Goal: Task Accomplishment & Management: Use online tool/utility

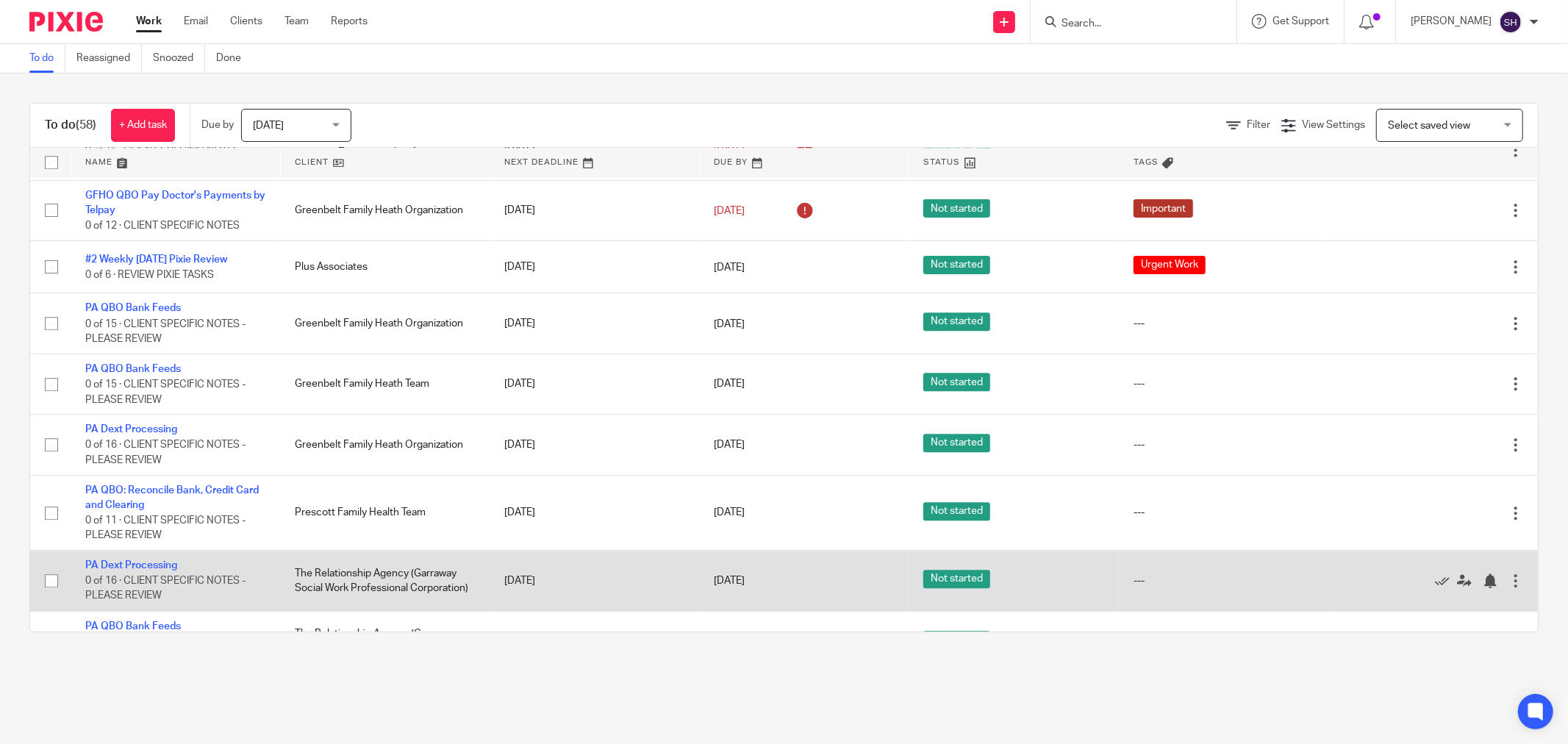
scroll to position [3223, 0]
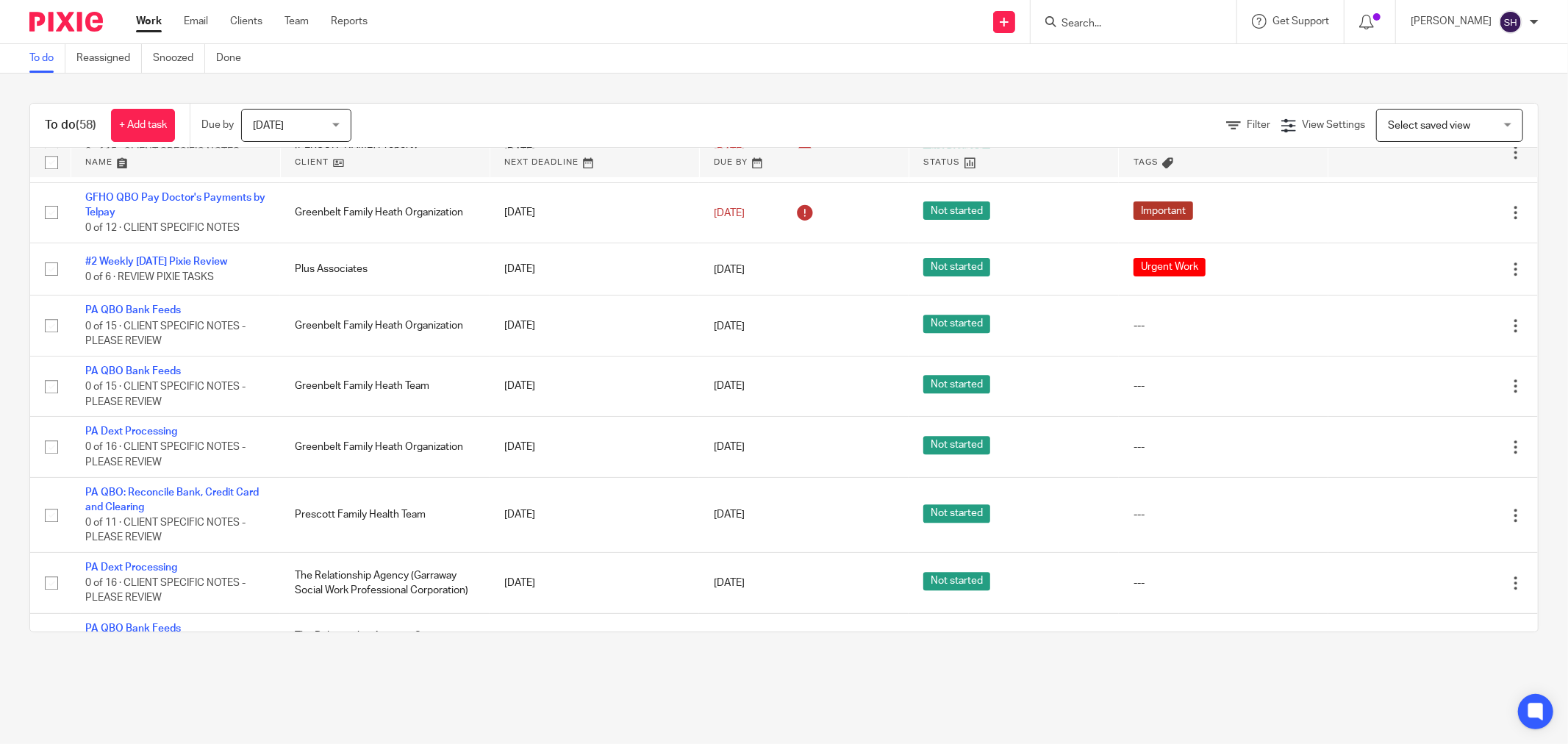
click at [0, 354] on div "To do (58) + Add task Due by Today Today Today Tomorrow This week Next week Thi…" at bounding box center [784, 367] width 1568 height 588
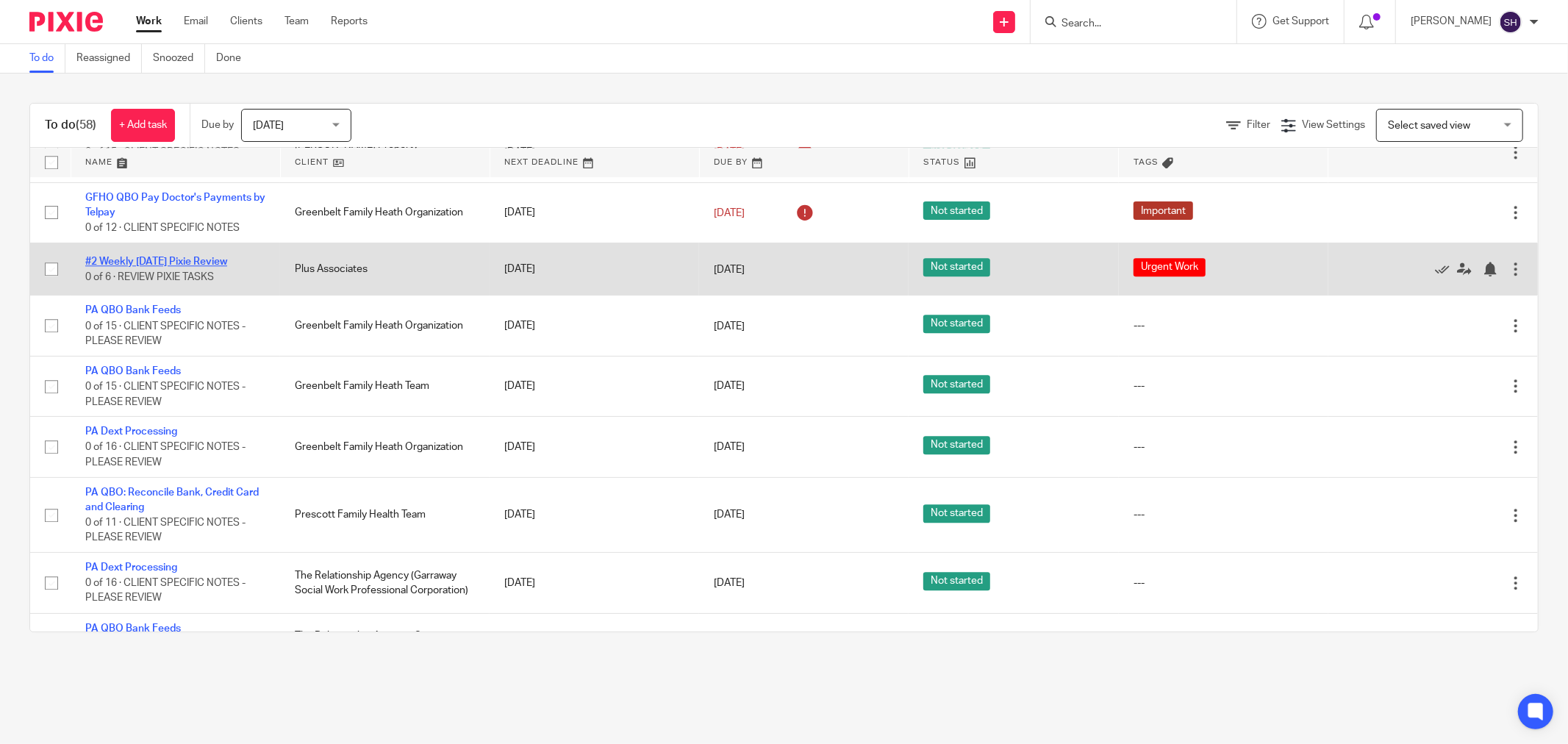
click at [212, 267] on link "#2 Weekly [DATE] Pixie Review" at bounding box center [156, 262] width 142 height 10
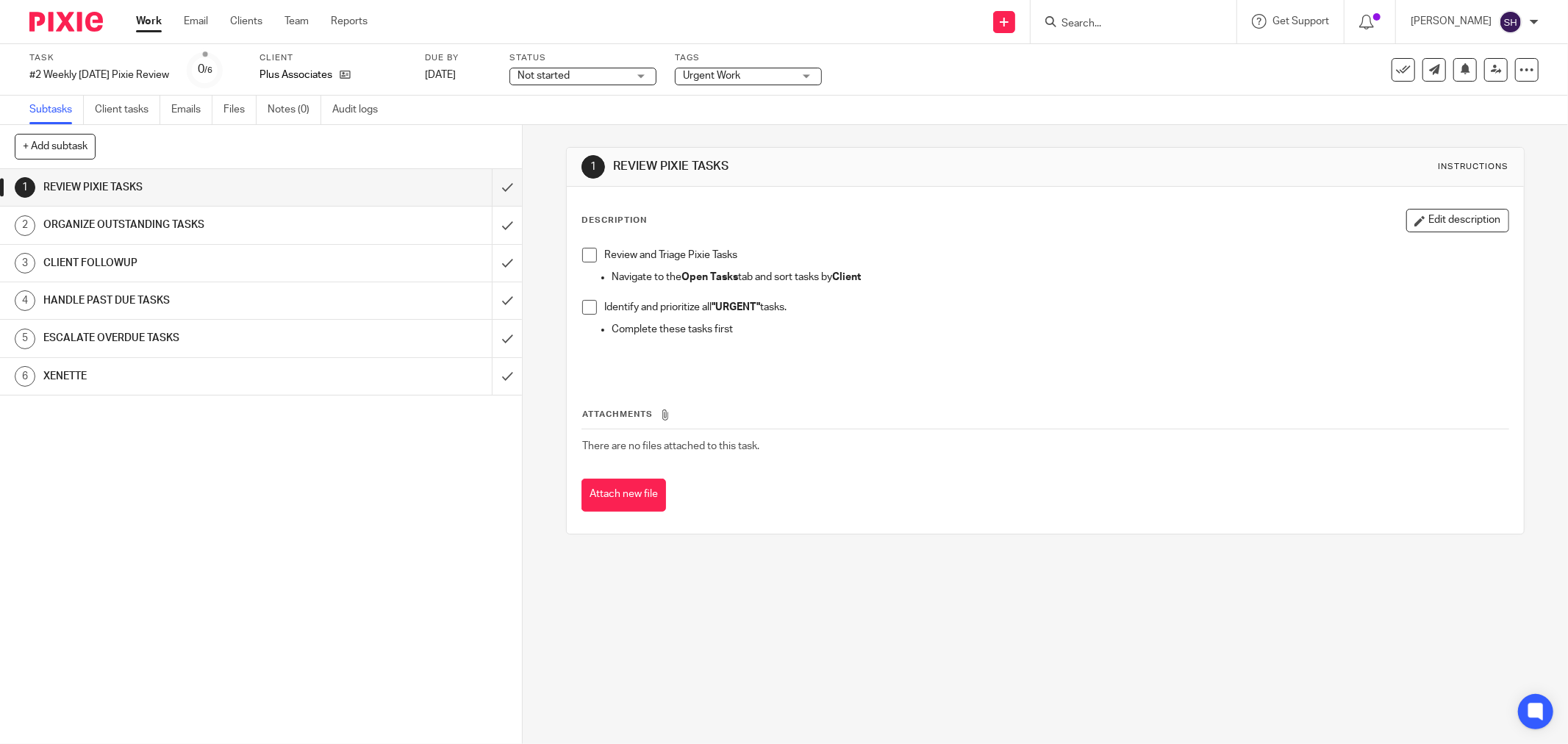
click at [143, 22] on link "Work" at bounding box center [149, 22] width 25 height 15
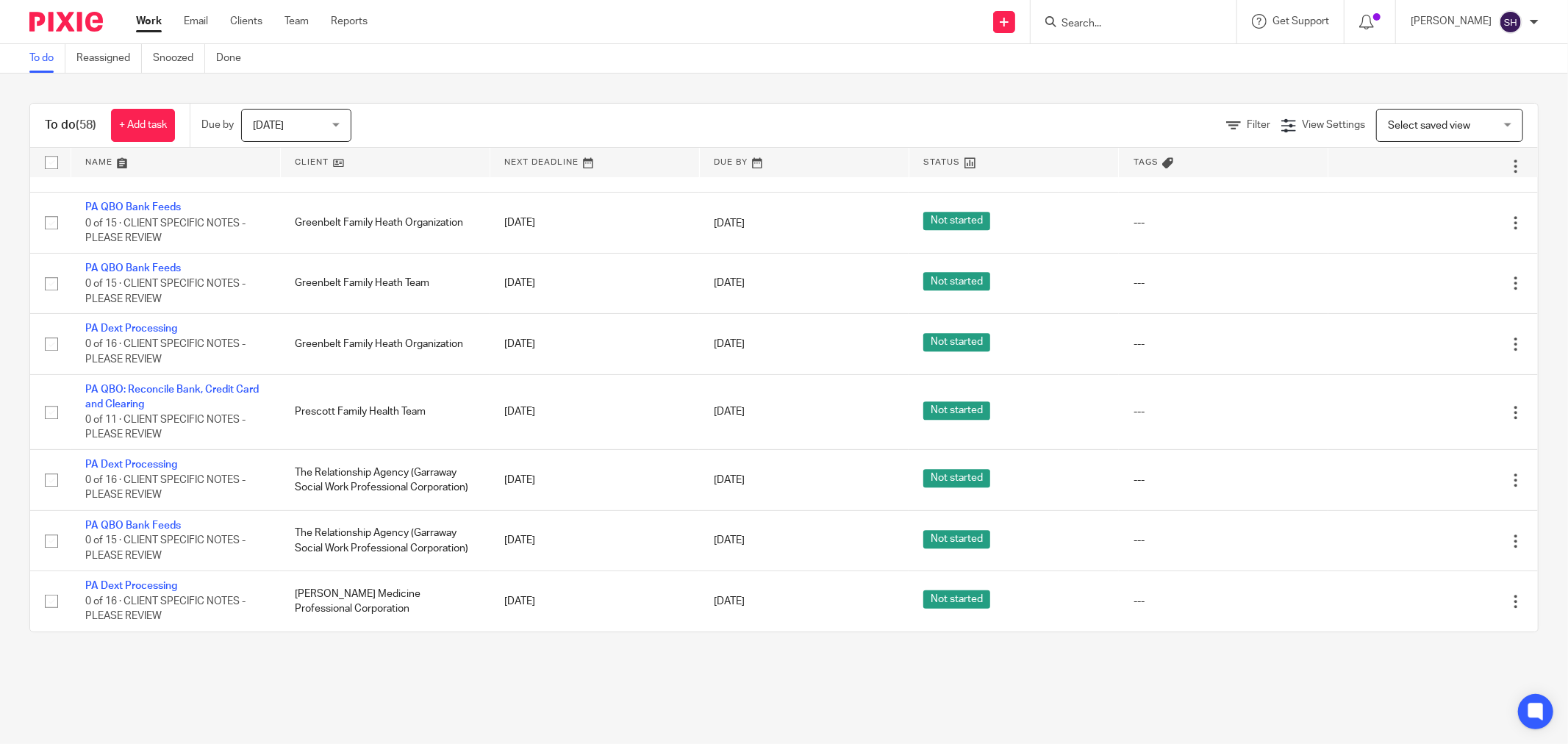
scroll to position [3348, 0]
click at [129, 115] on link "GFHO QBO Pay Doctor's Payments by Telpay" at bounding box center [175, 101] width 180 height 25
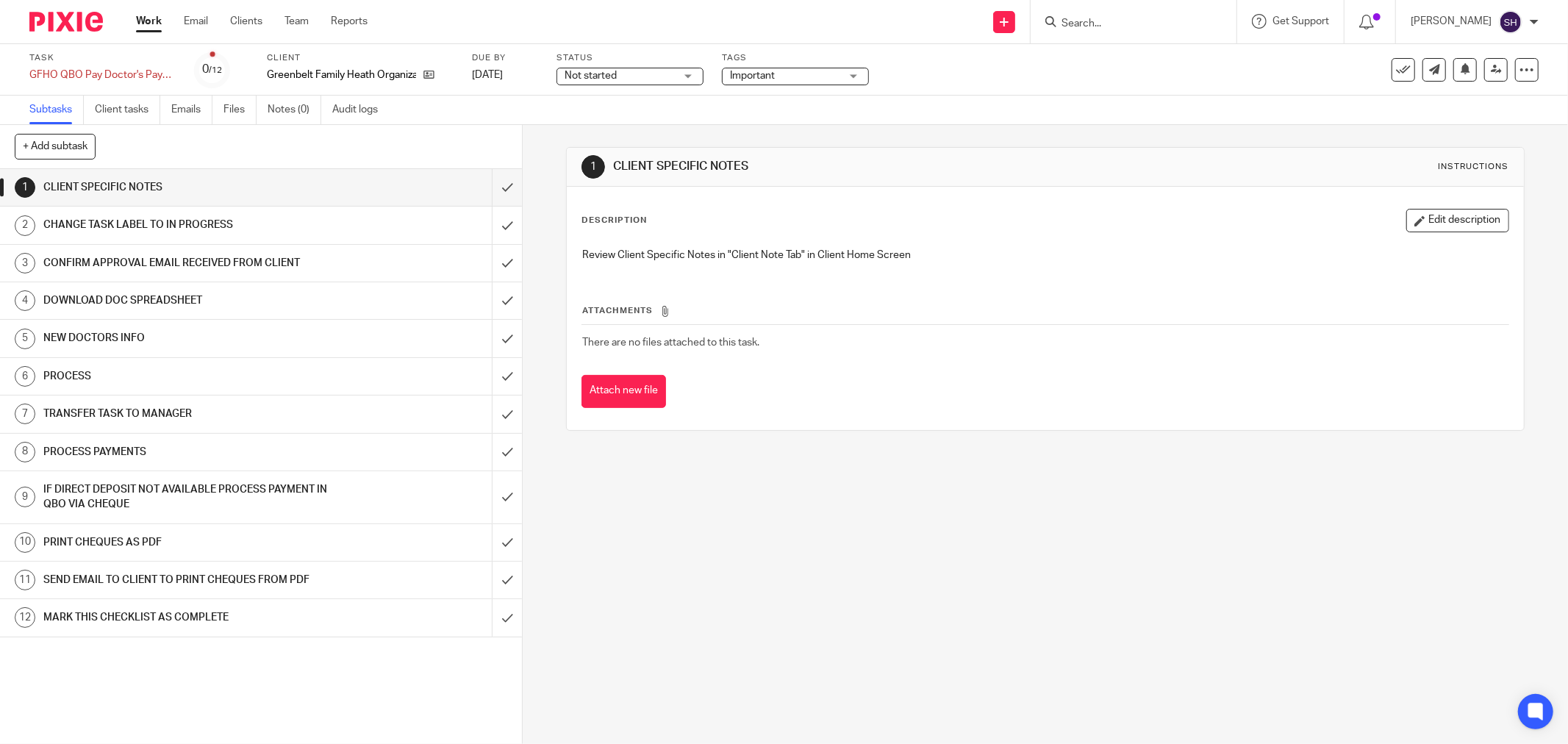
click at [649, 79] on span "Not started" at bounding box center [619, 76] width 110 height 16
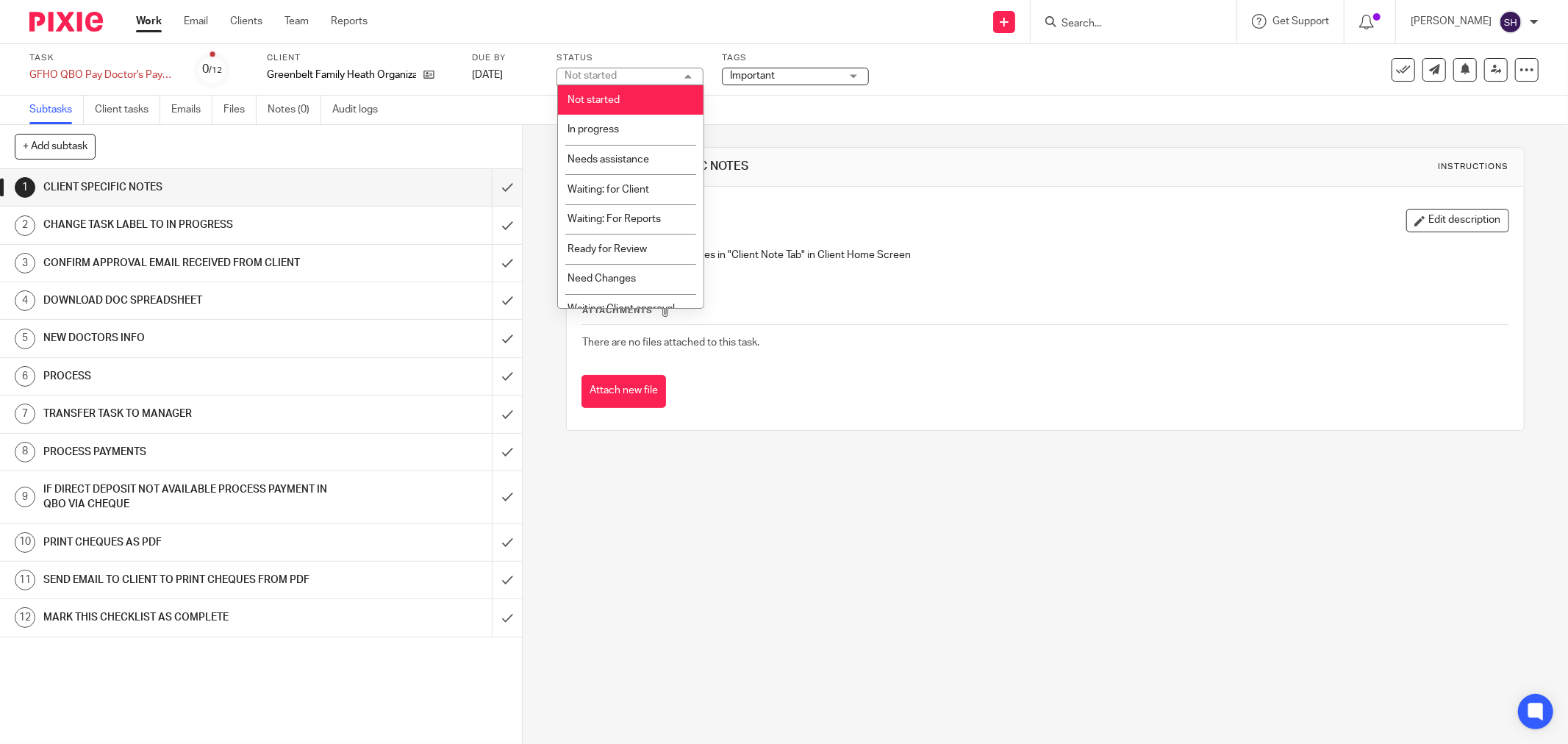
click at [648, 119] on li "In progress" at bounding box center [631, 130] width 146 height 30
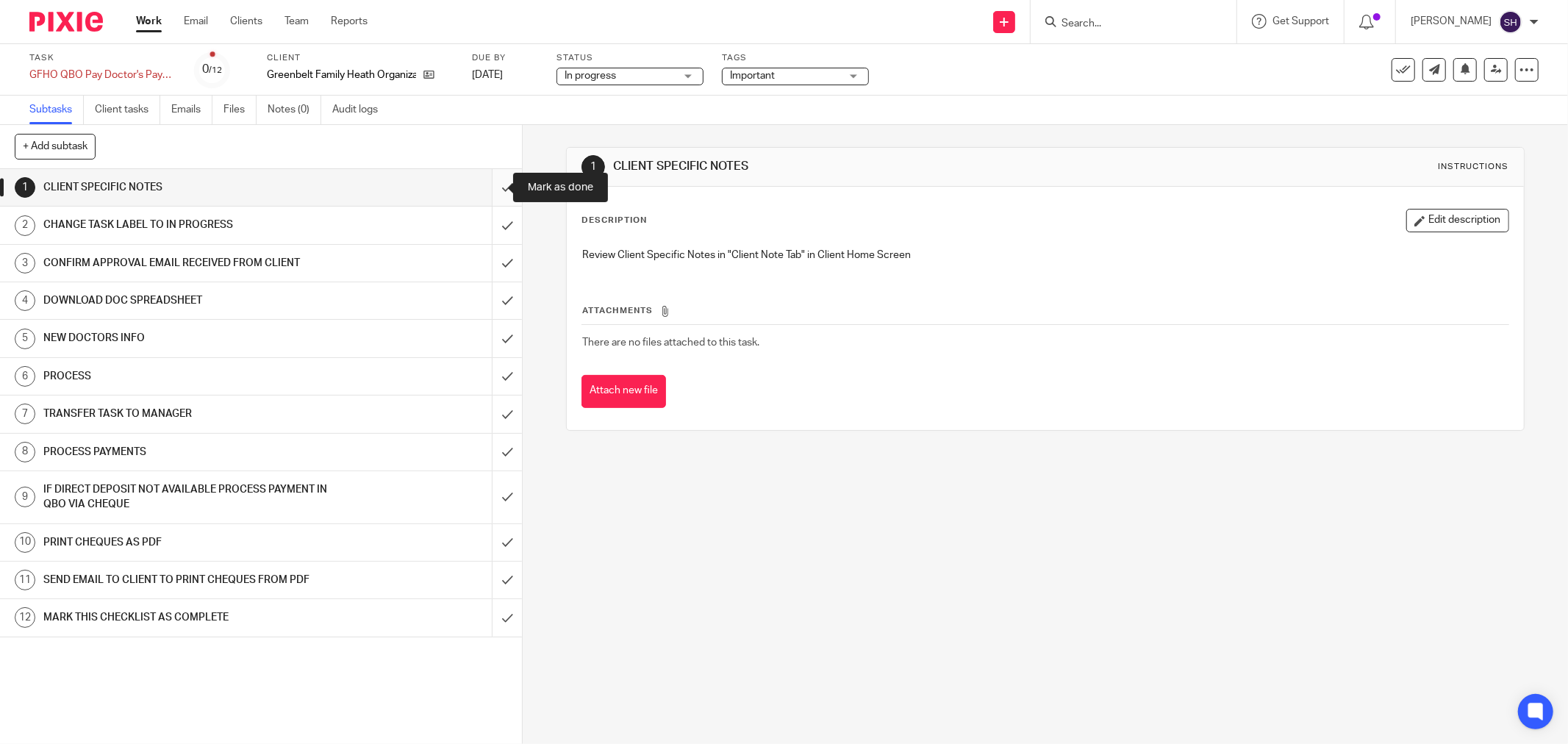
click at [498, 186] on input "submit" at bounding box center [260, 187] width 522 height 37
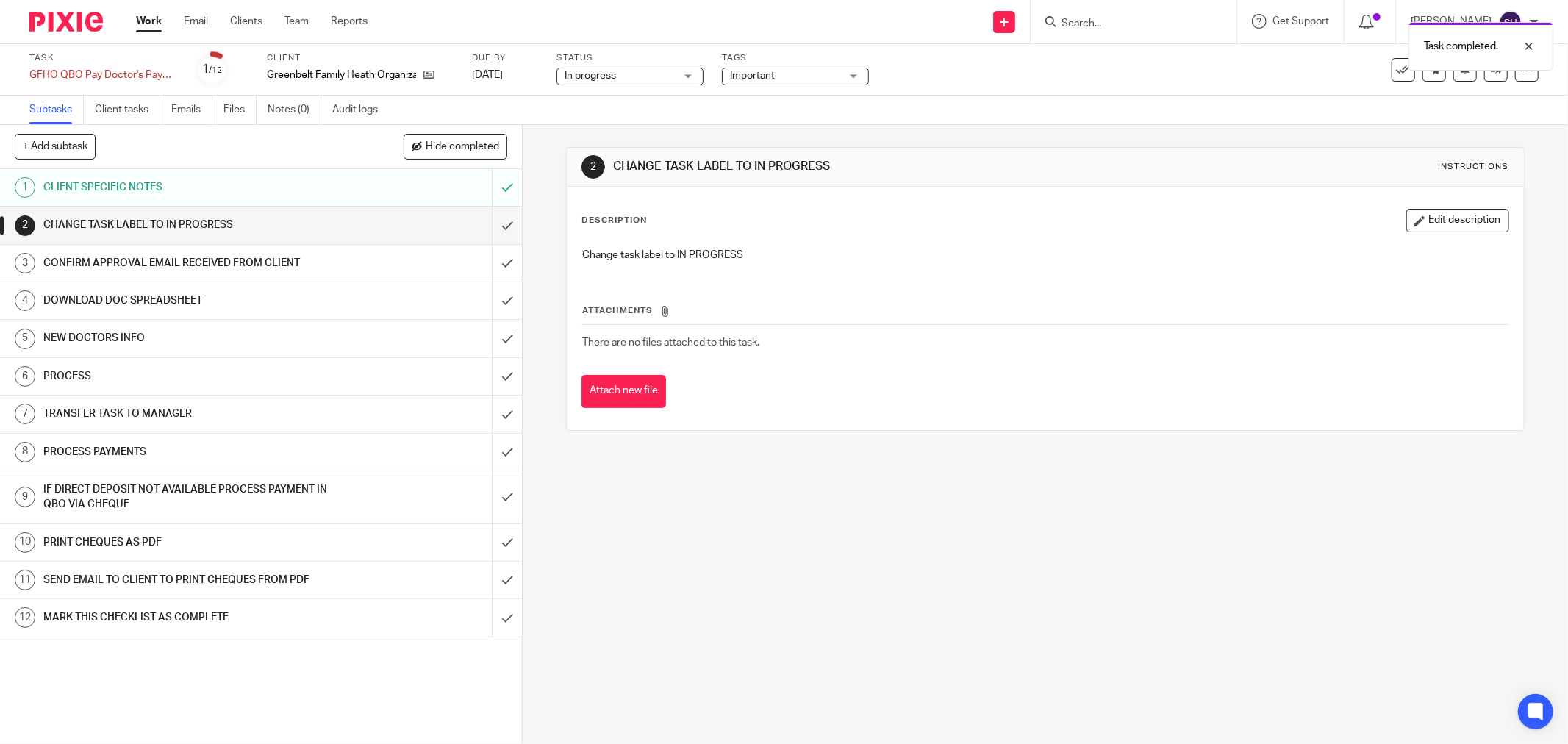
click at [482, 160] on div "+ Add subtask Hide completed Cancel + Add" at bounding box center [260, 146] width 522 height 44
click at [482, 156] on button "Hide completed" at bounding box center [455, 146] width 104 height 25
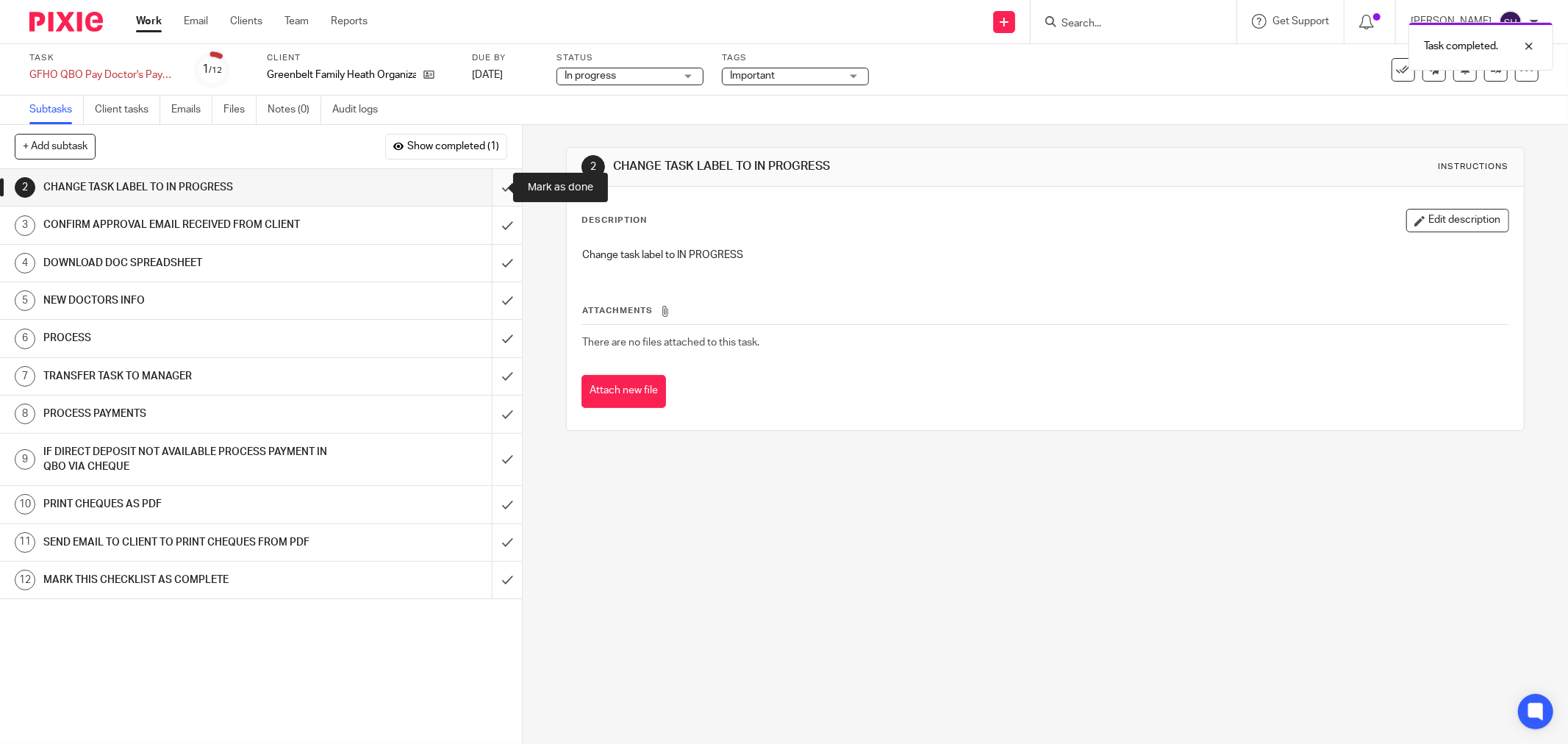
click at [487, 187] on input "submit" at bounding box center [260, 187] width 522 height 37
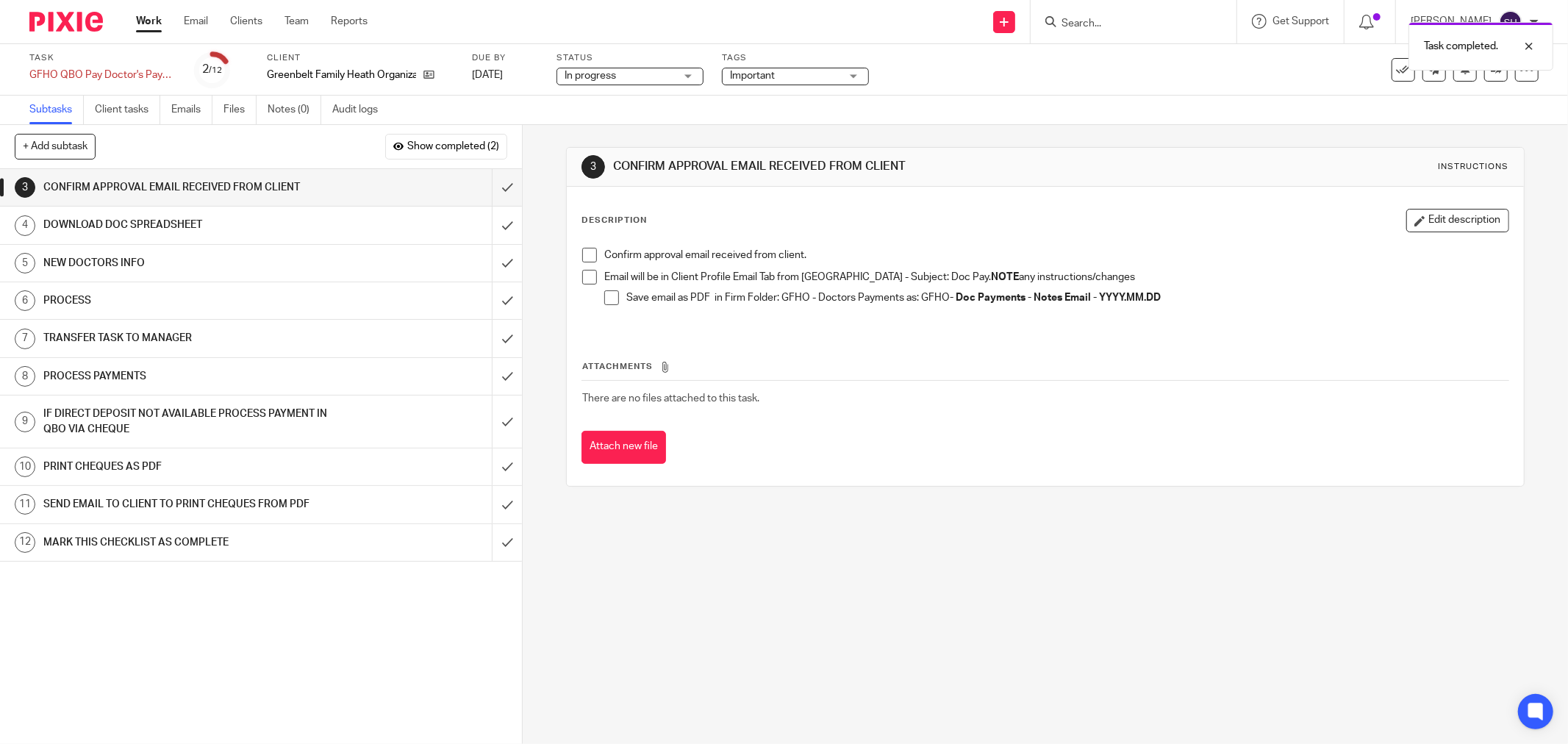
click at [582, 259] on span at bounding box center [590, 255] width 15 height 15
click at [589, 275] on span at bounding box center [590, 277] width 15 height 15
click at [613, 300] on span at bounding box center [612, 298] width 15 height 15
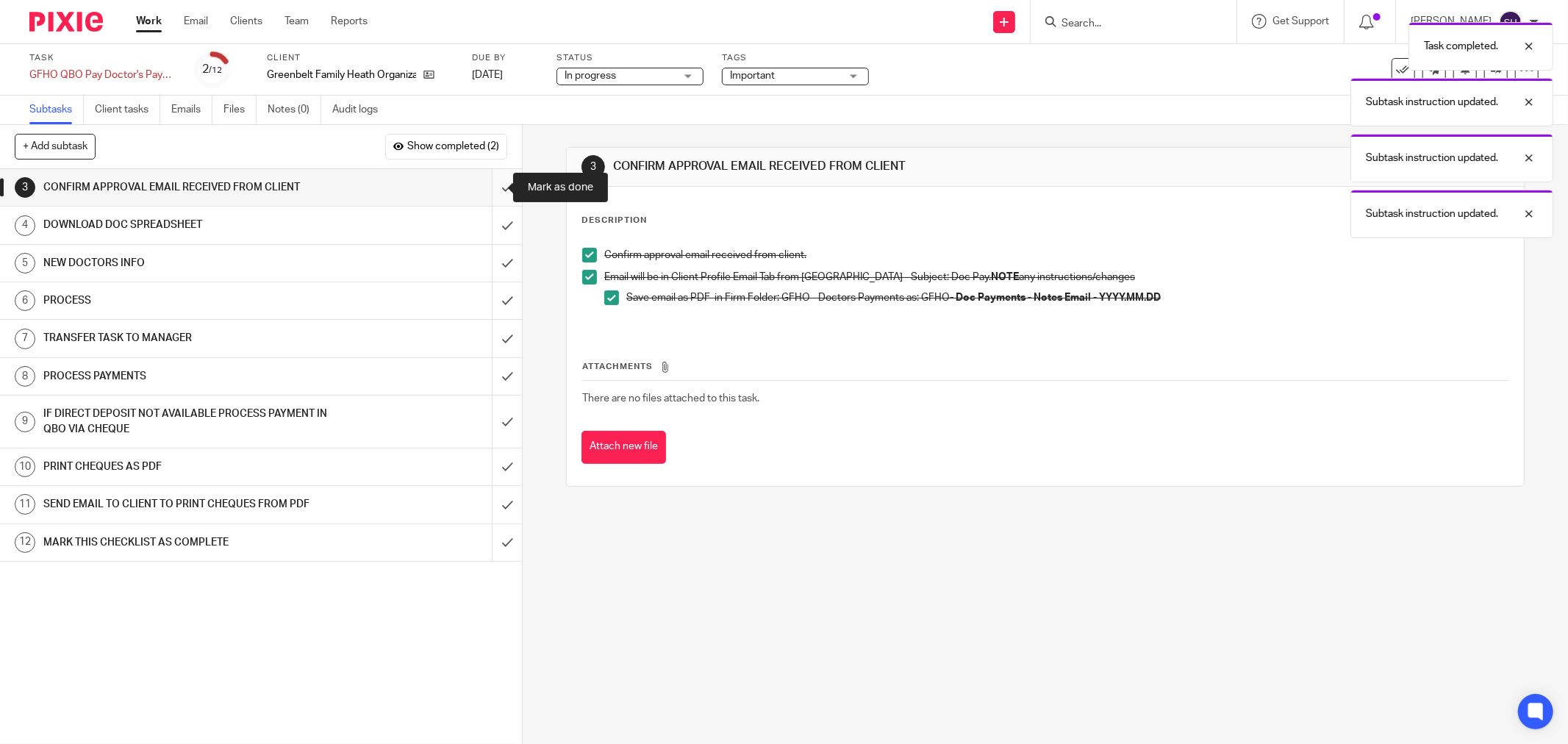
click at [487, 181] on input "submit" at bounding box center [260, 187] width 522 height 37
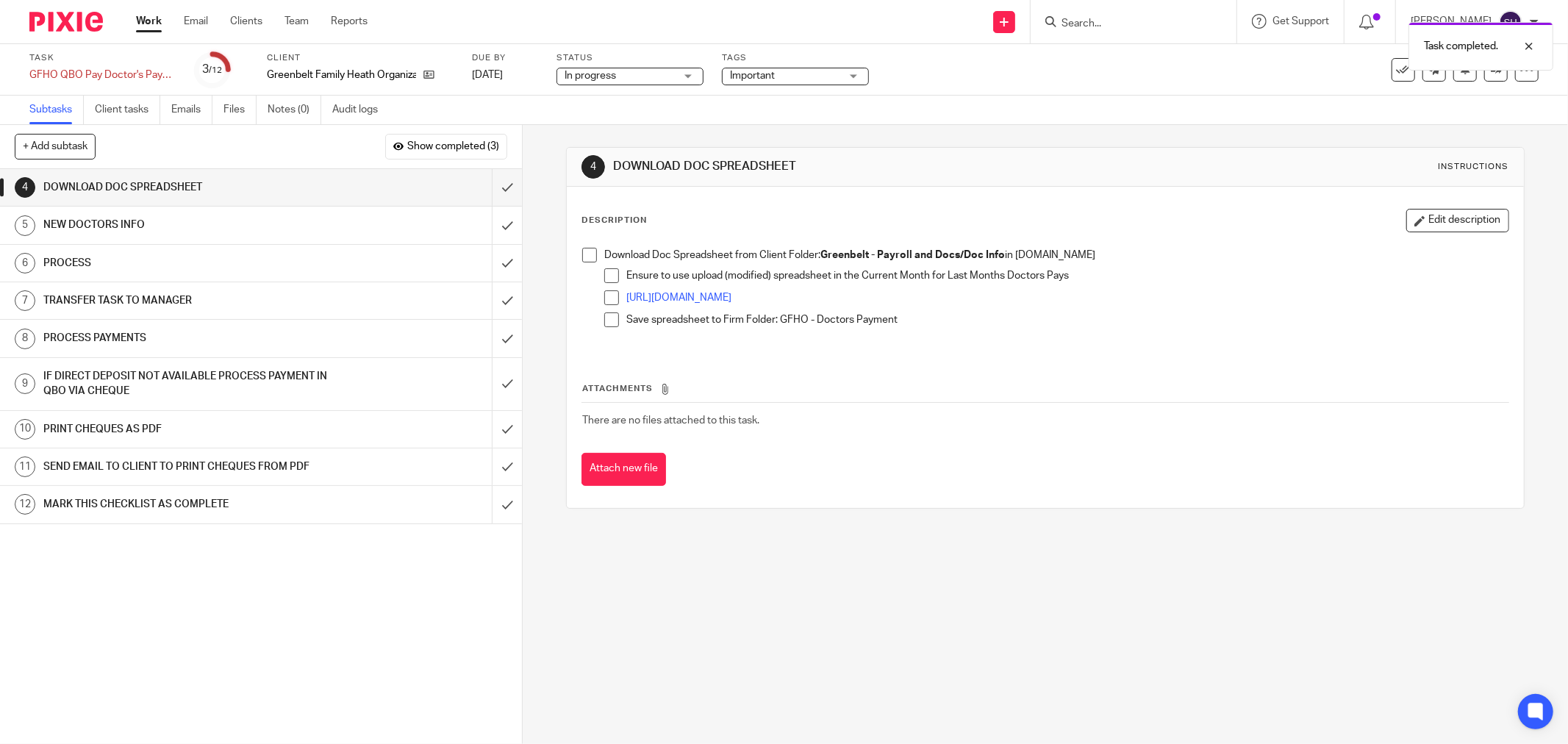
click at [590, 252] on span at bounding box center [590, 255] width 15 height 15
click at [607, 276] on span at bounding box center [612, 275] width 15 height 15
click at [610, 301] on span at bounding box center [612, 298] width 15 height 15
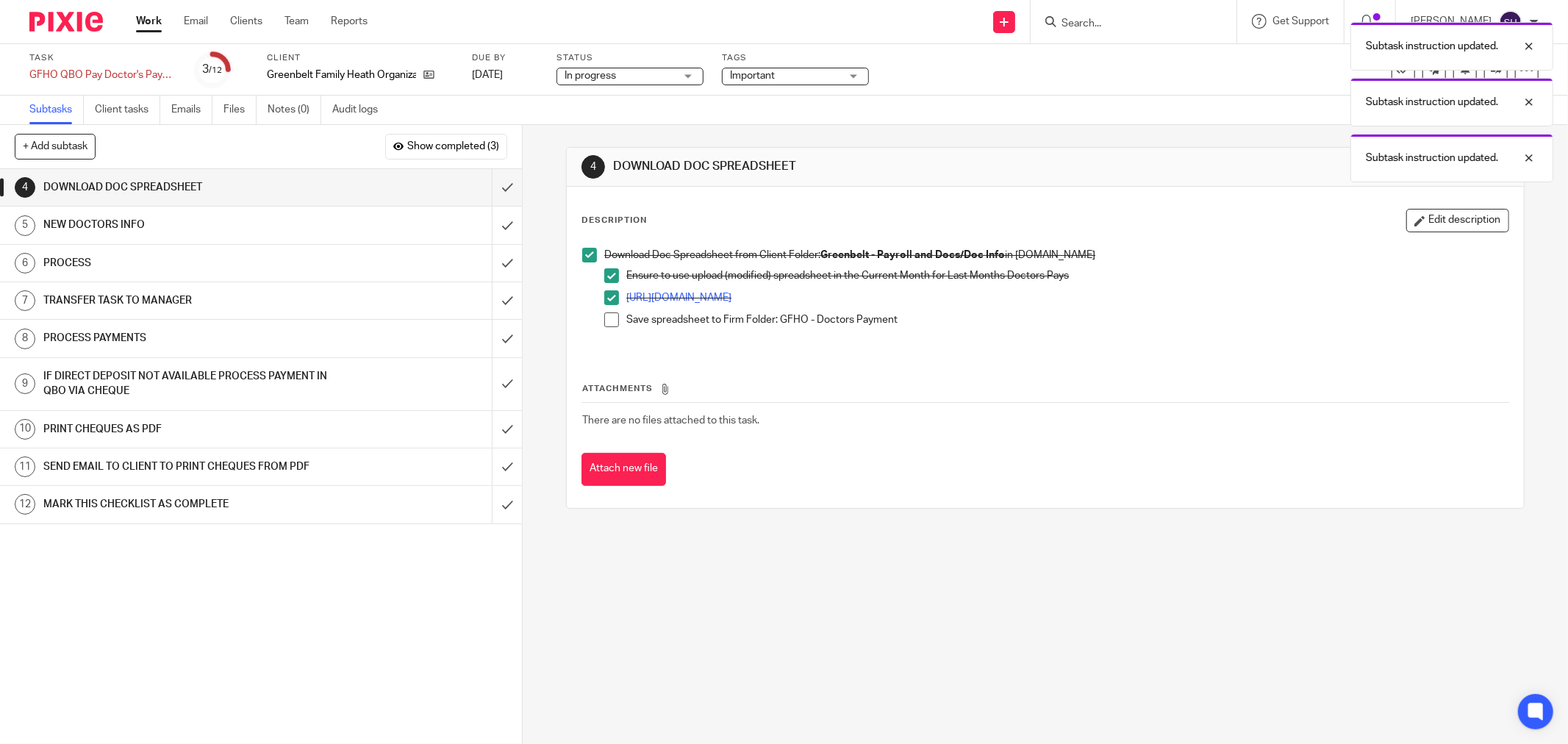
click at [614, 329] on li "Save spreadsheet to Firm Folder: GFHO - Doctors Payment" at bounding box center [1056, 324] width 904 height 22
click at [605, 321] on span at bounding box center [612, 320] width 15 height 15
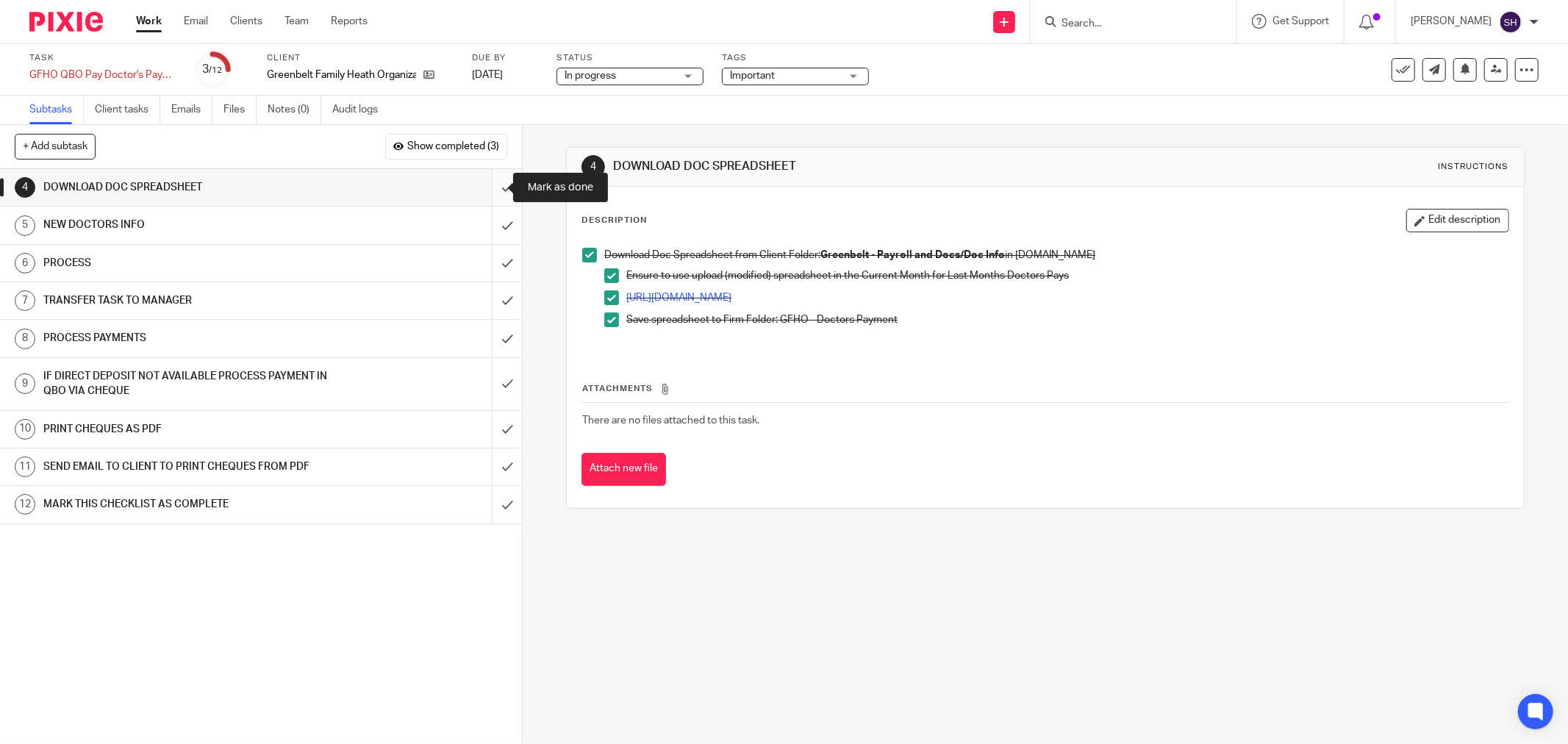
click at [489, 191] on input "submit" at bounding box center [260, 187] width 522 height 37
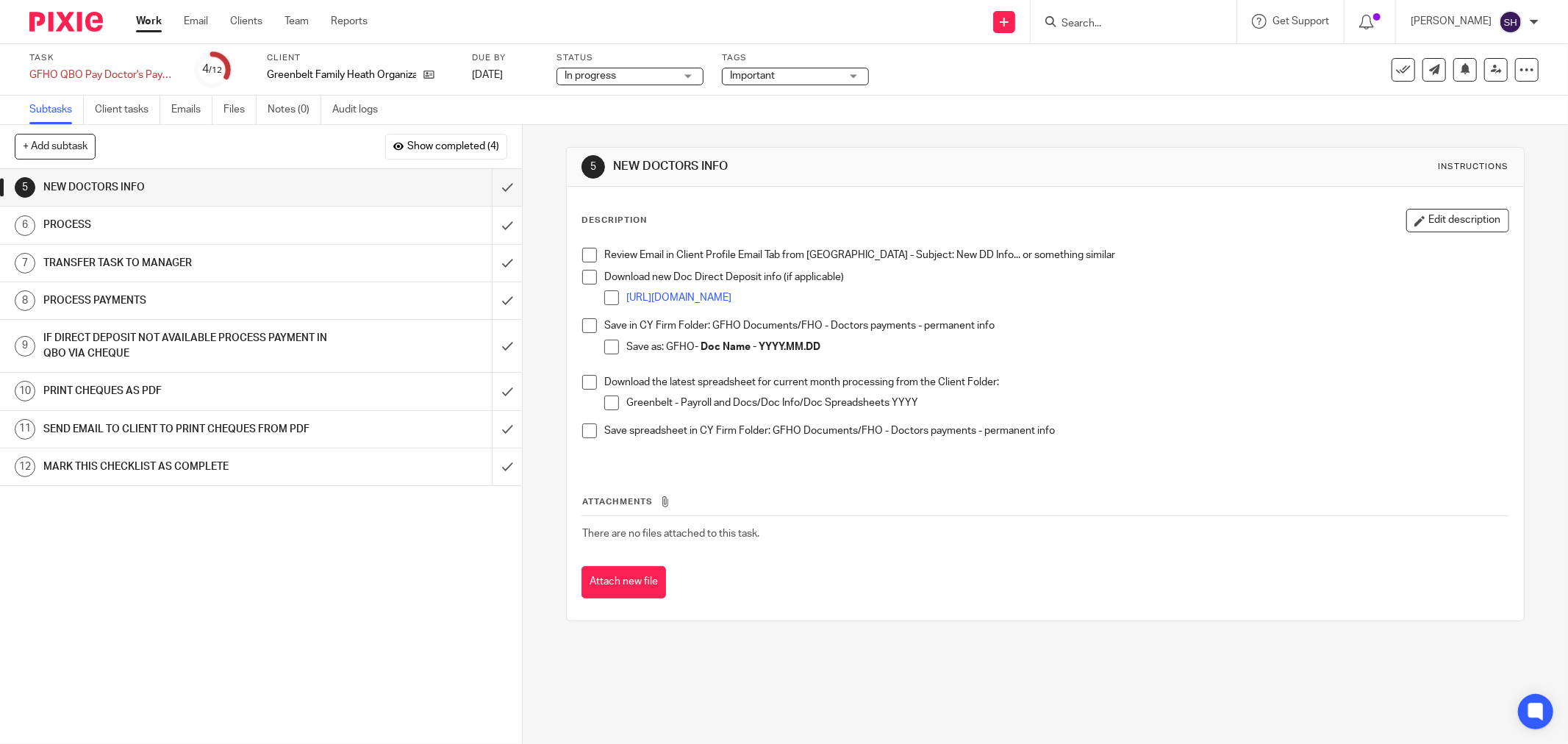
click at [575, 252] on div "Review Email in Client Profile Email Tab from Ainsley - Subject: New DD Info...…" at bounding box center [1045, 352] width 941 height 224
click at [583, 258] on span at bounding box center [590, 255] width 15 height 15
click at [589, 277] on span at bounding box center [590, 277] width 15 height 15
click at [605, 296] on span at bounding box center [612, 298] width 15 height 15
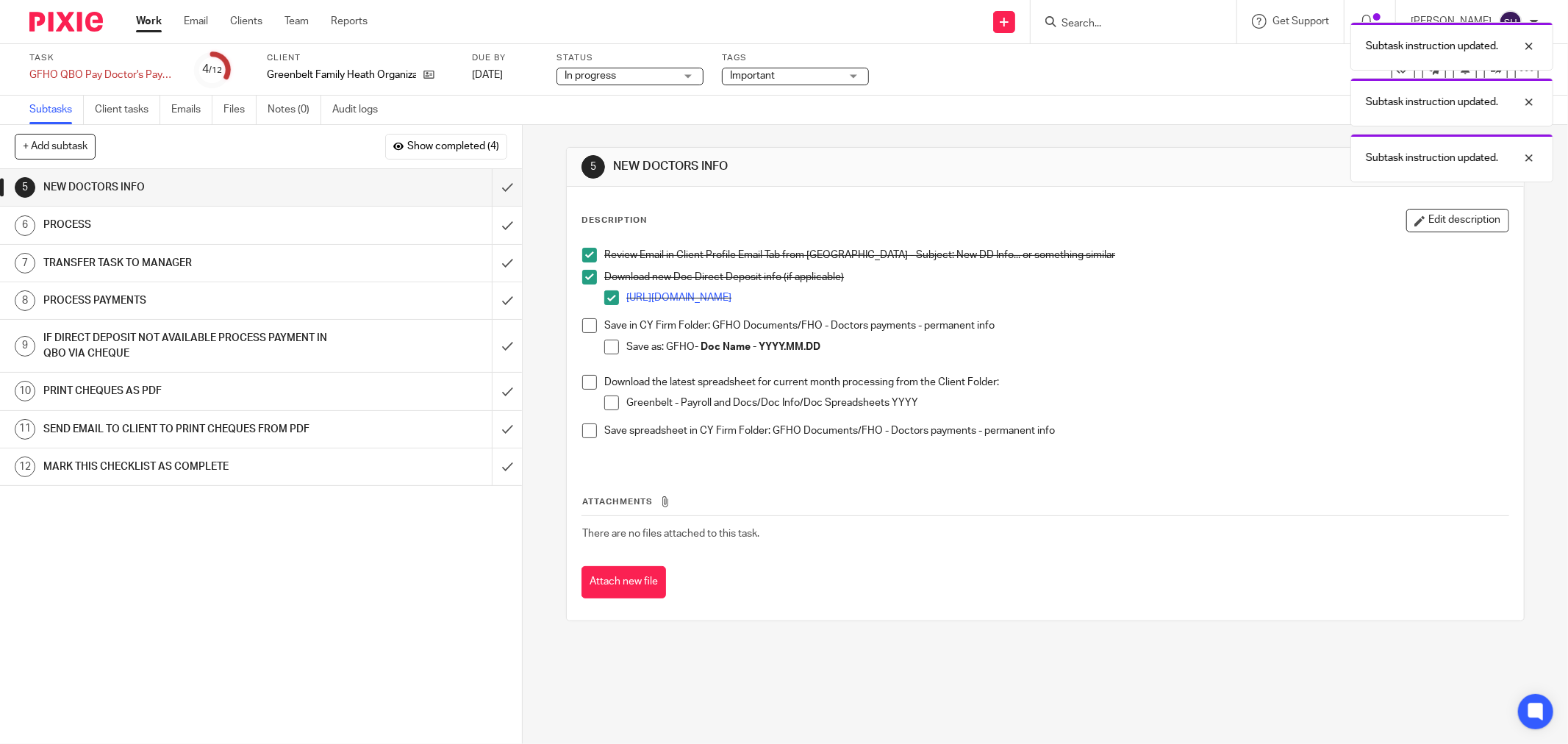
click at [588, 329] on span at bounding box center [590, 325] width 15 height 15
click at [605, 344] on span at bounding box center [612, 347] width 15 height 15
click at [584, 380] on span at bounding box center [590, 382] width 15 height 15
click at [605, 402] on span at bounding box center [612, 403] width 15 height 15
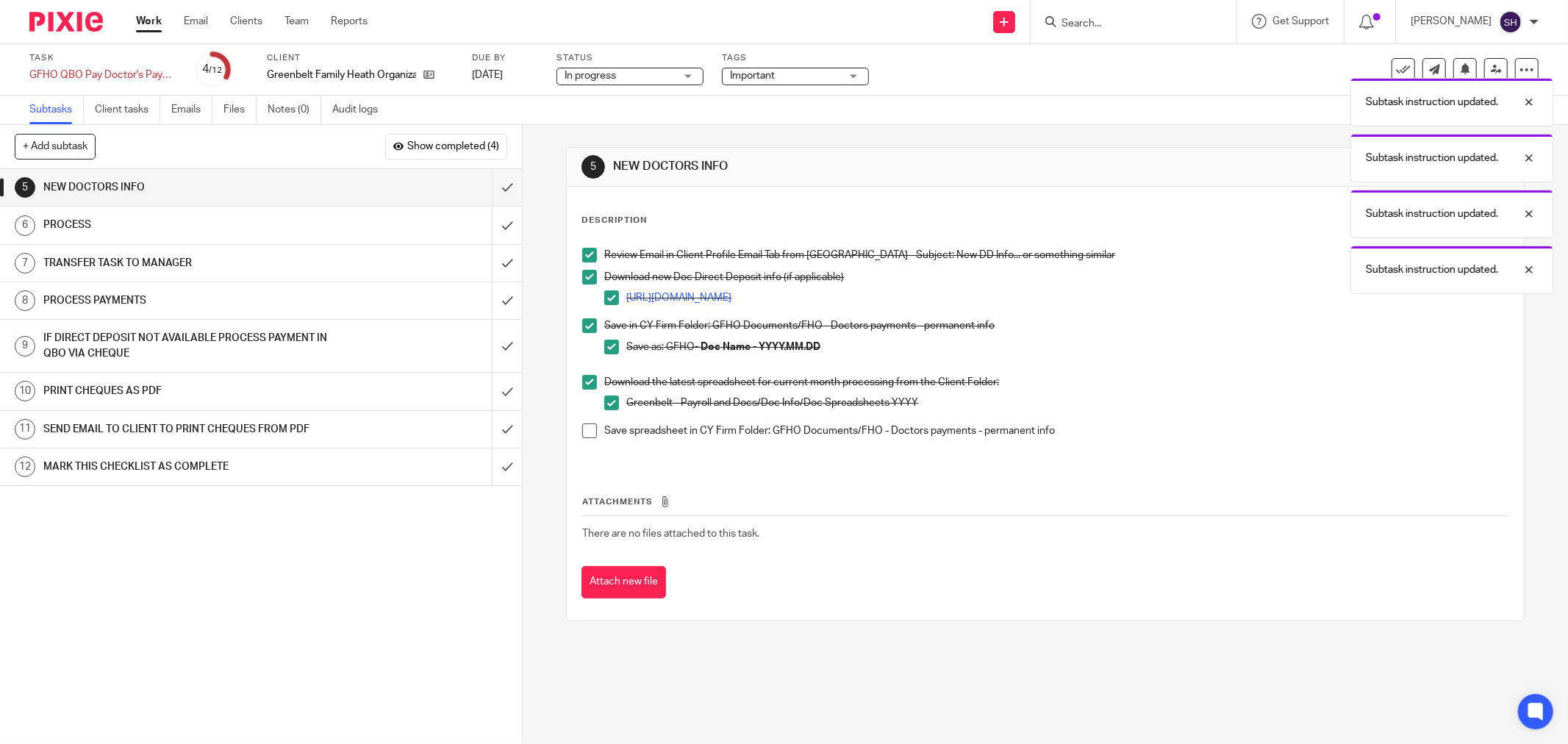
click at [583, 435] on span at bounding box center [590, 431] width 15 height 15
click at [490, 186] on input "submit" at bounding box center [260, 187] width 522 height 37
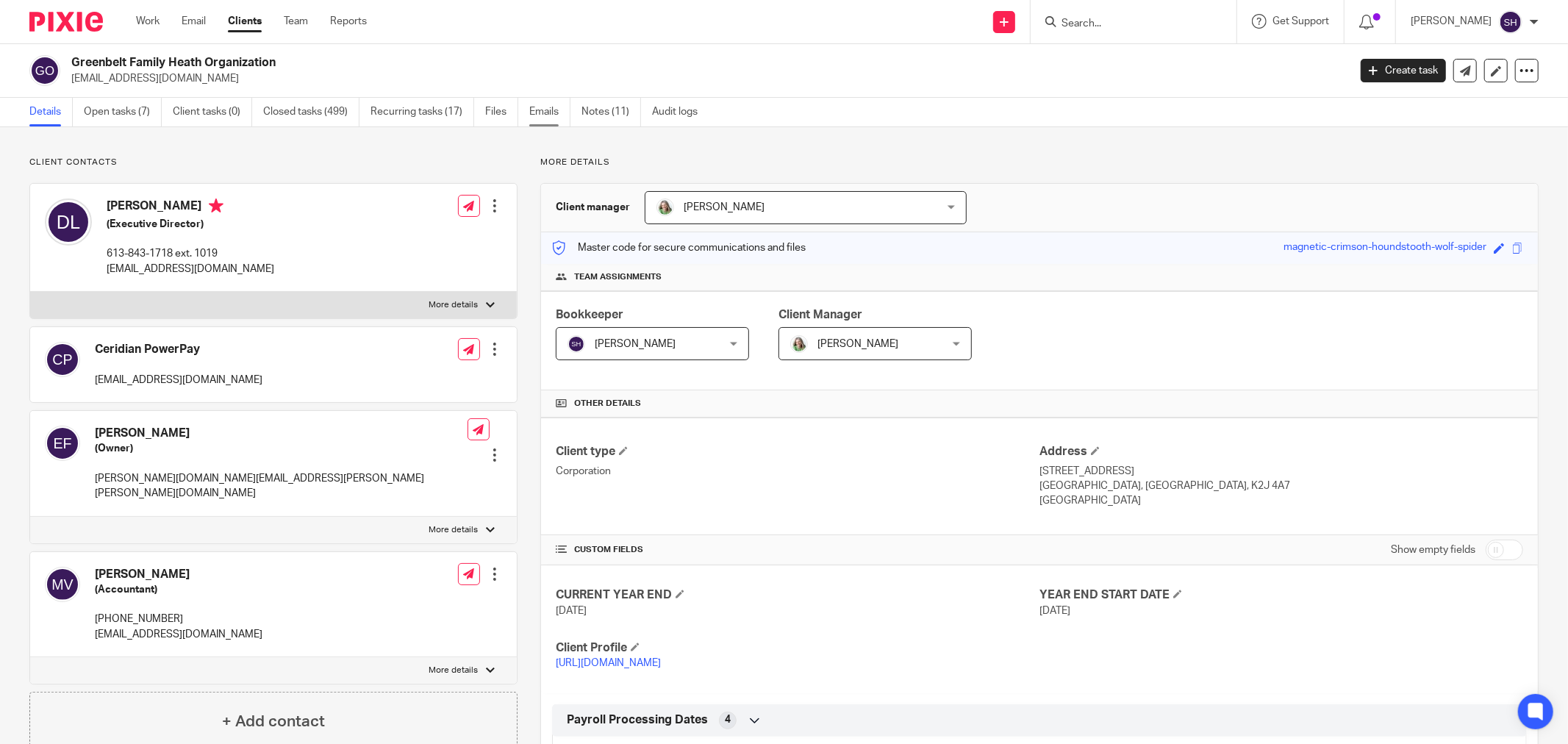
click at [545, 116] on link "Emails" at bounding box center [549, 112] width 41 height 28
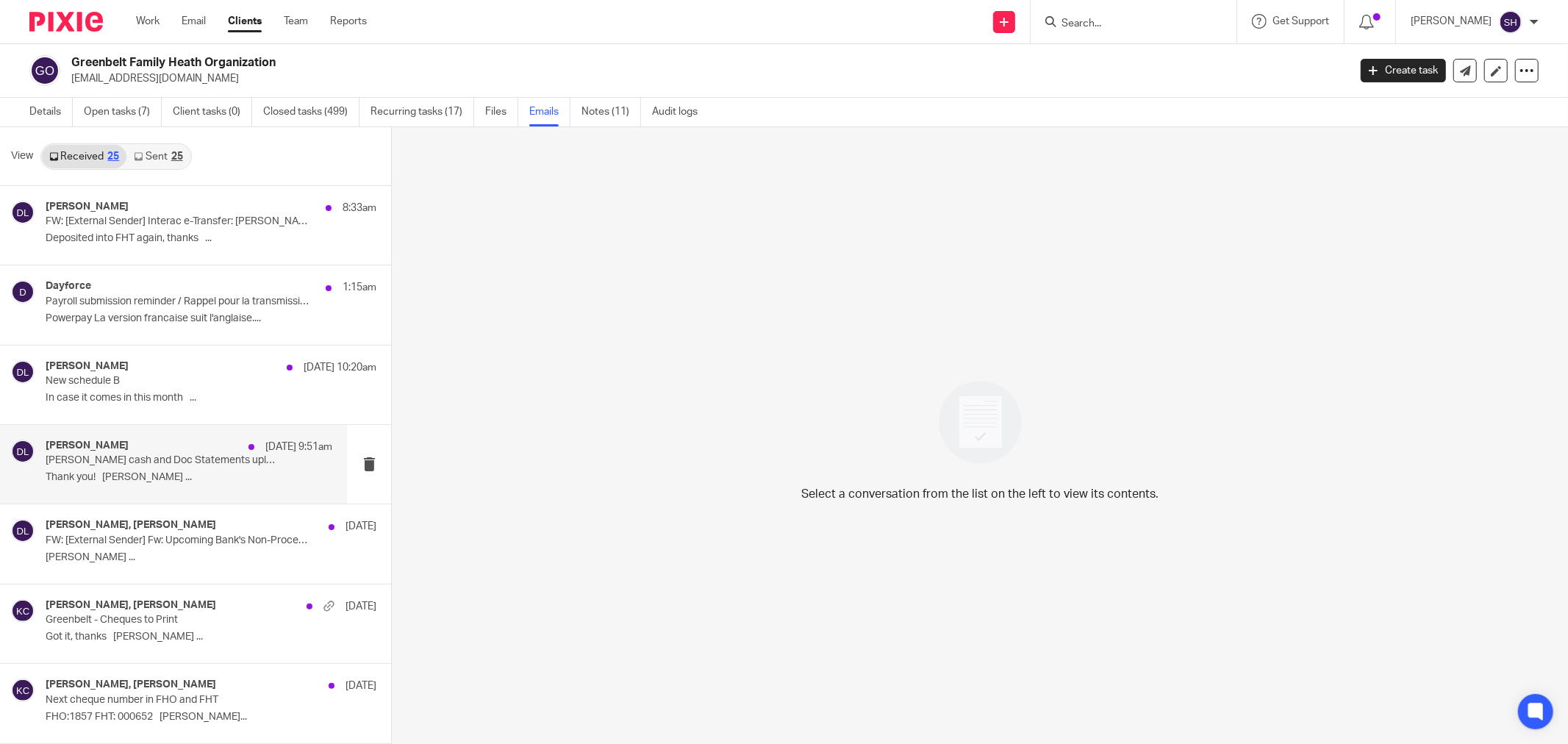
click at [202, 461] on p "Petty cash and Doc Statements uploaded to sync" at bounding box center [160, 460] width 229 height 13
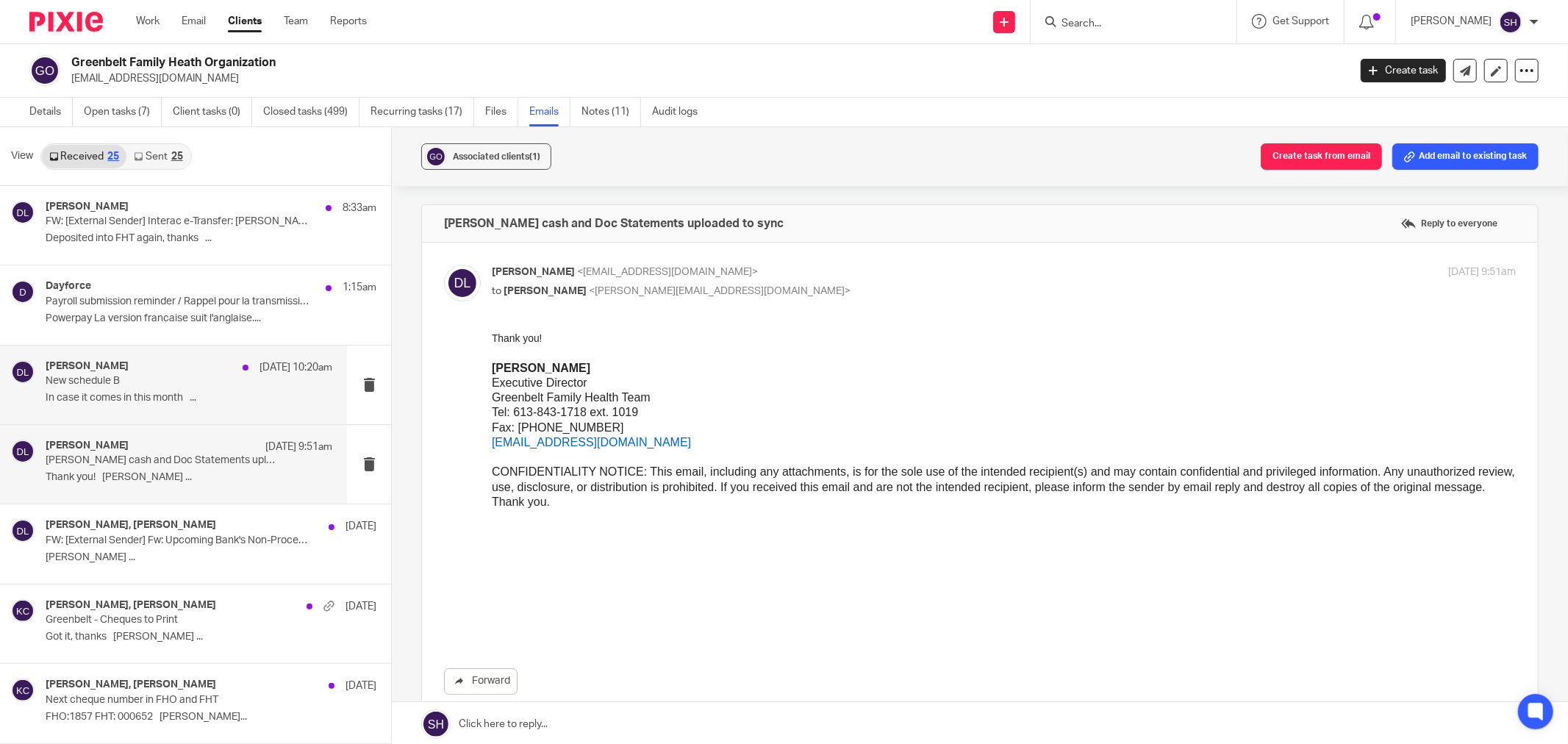
click at [143, 390] on div "Danielle Lalande Sep 12 10:20am New schedule B In case it comes in this month .…" at bounding box center [189, 385] width 287 height 49
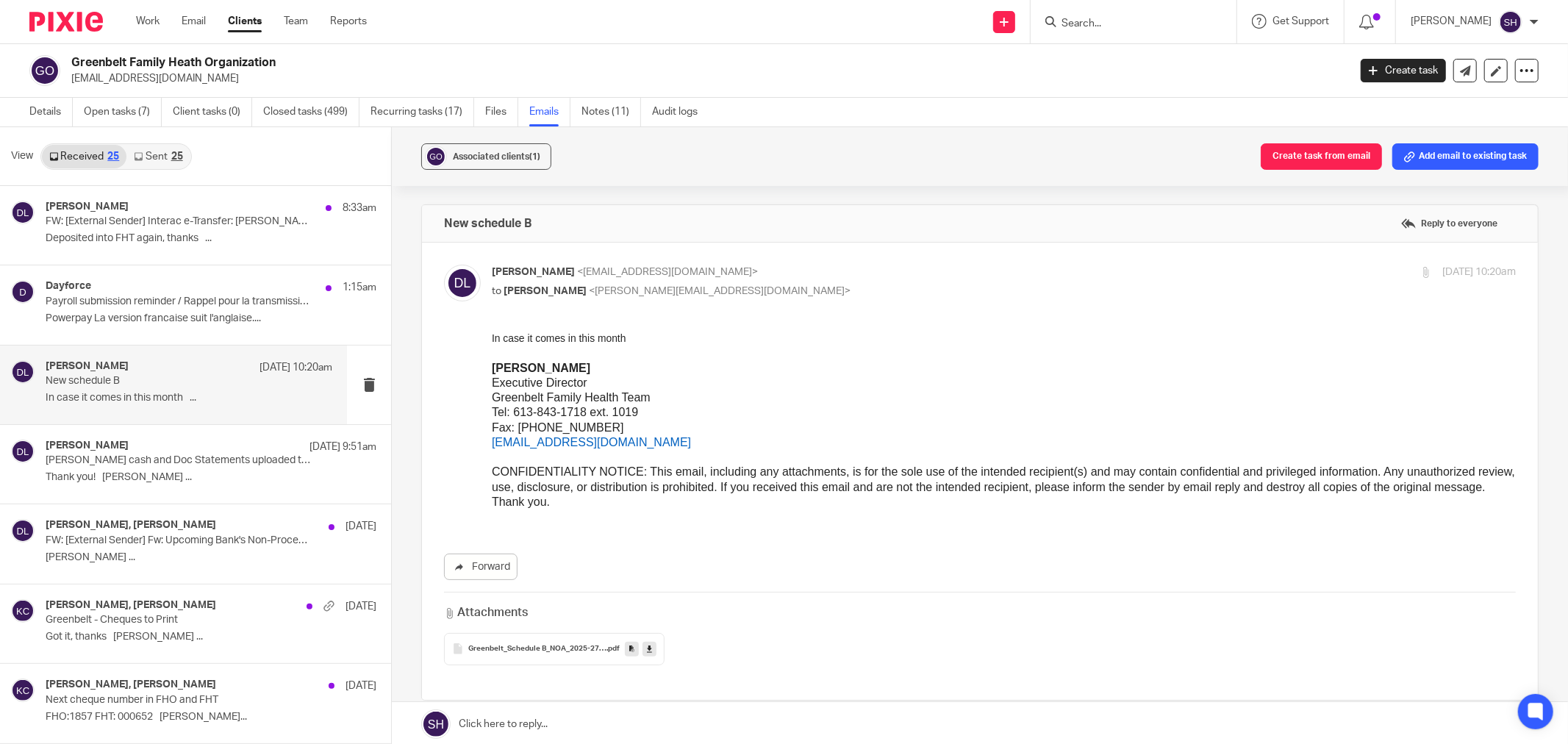
scroll to position [133, 0]
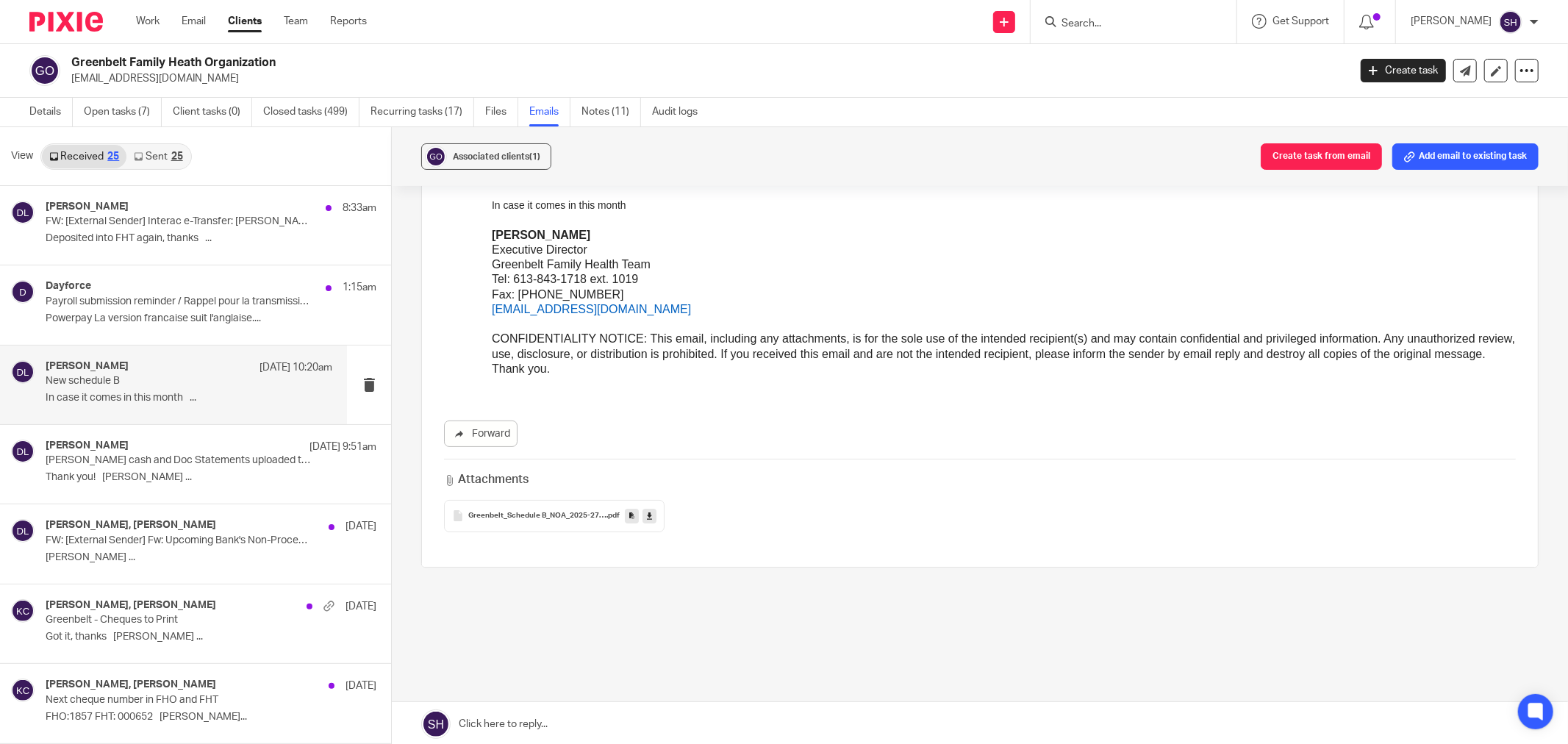
click at [517, 517] on span "Greenbelt_Schedule B_NOA_2025-27 FHT Interim Letter Agreement_05Aug2025" at bounding box center [537, 516] width 138 height 9
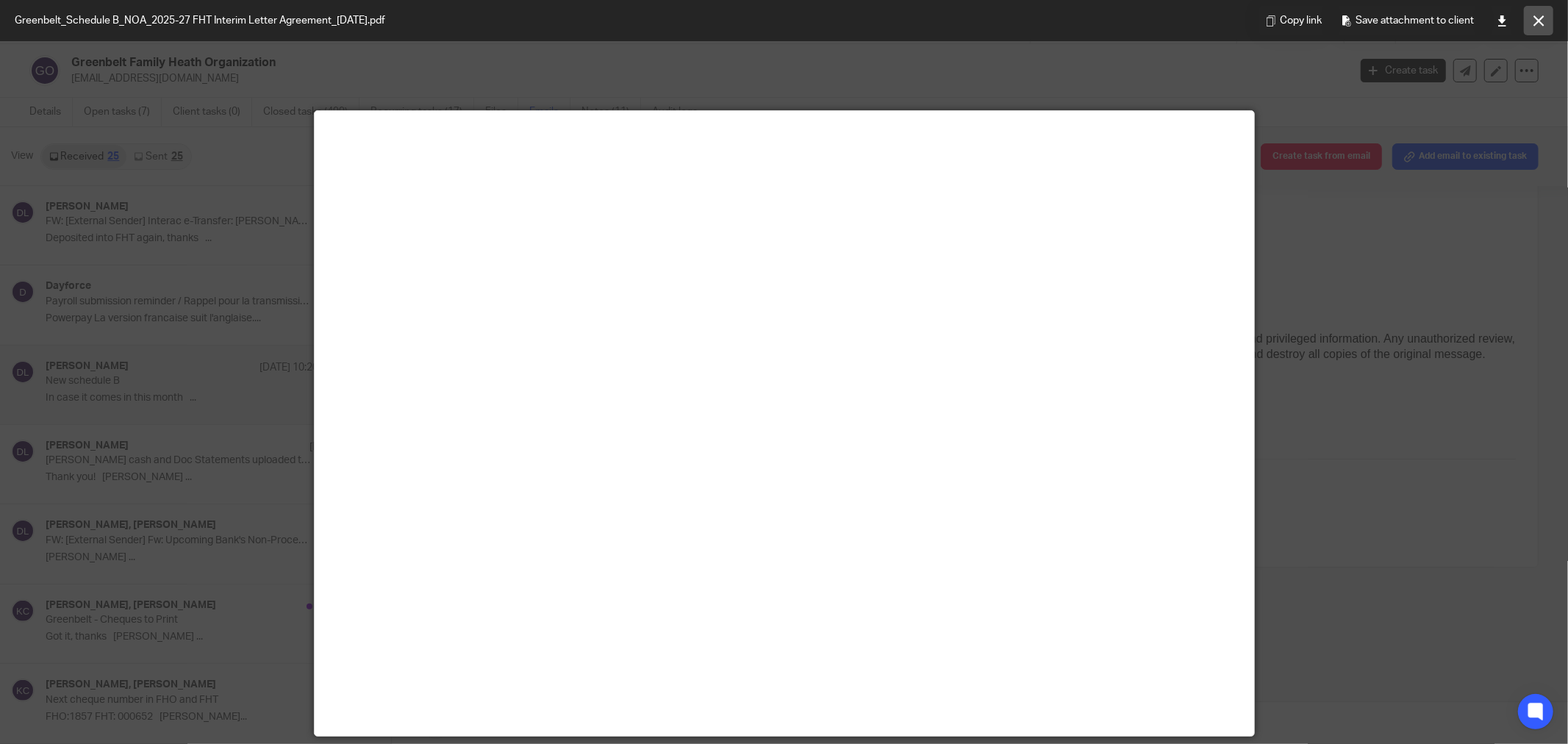
click at [1536, 19] on icon at bounding box center [1538, 21] width 11 height 11
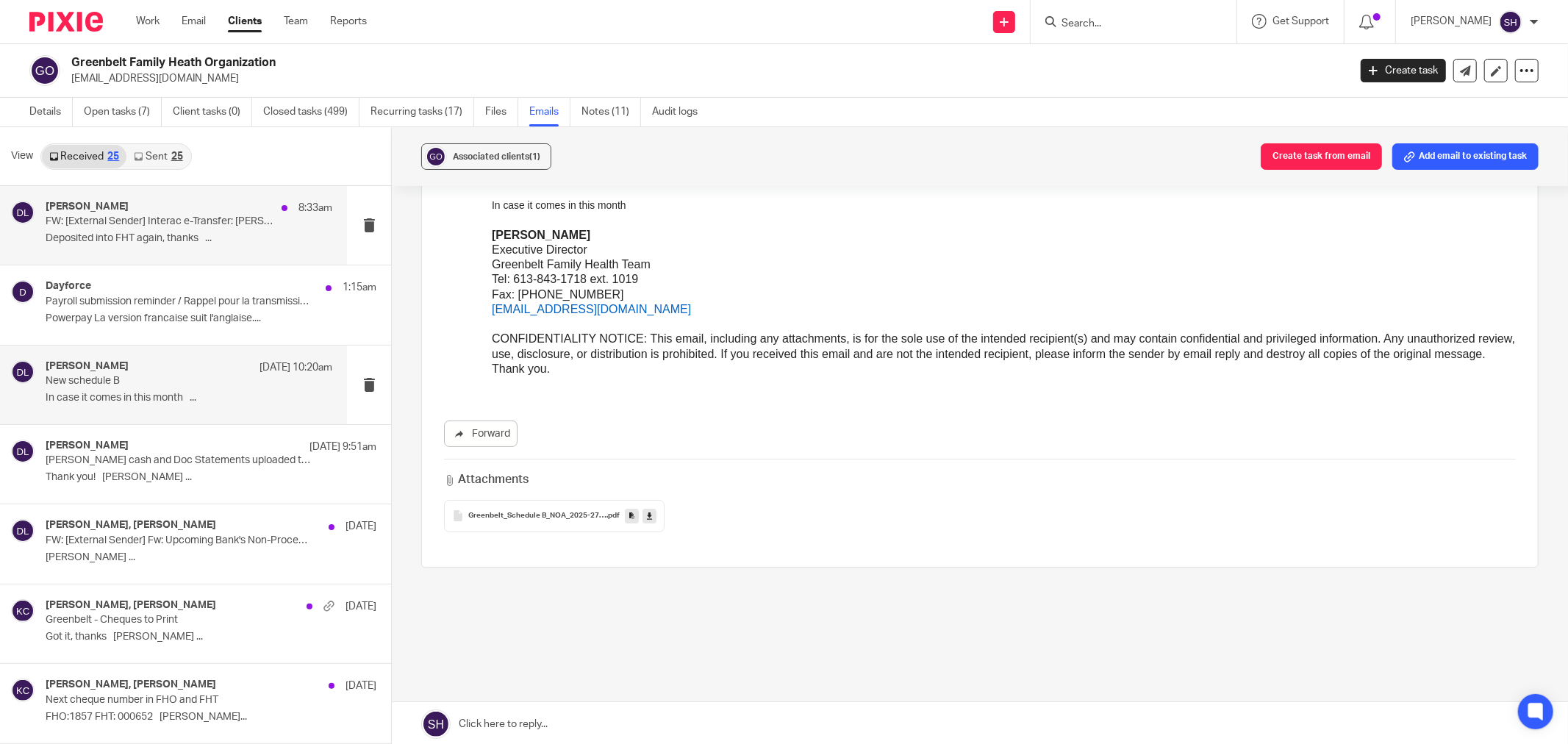
click at [206, 221] on p "FW: [External Sender] Interac e-Transfer: SHERRI RENWICK MEDICINE PROFESSIONAL …" at bounding box center [160, 222] width 229 height 13
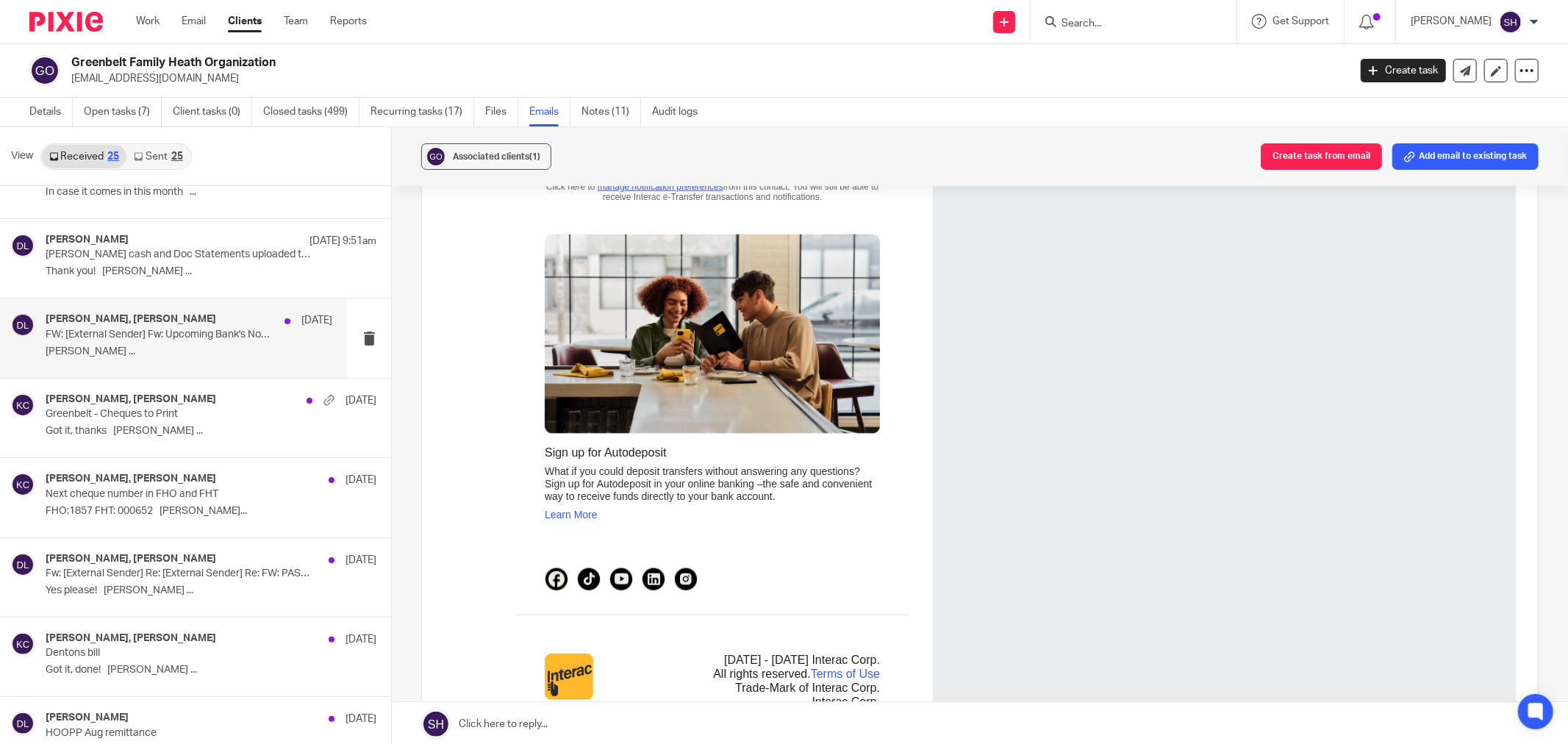
scroll to position [245, 0]
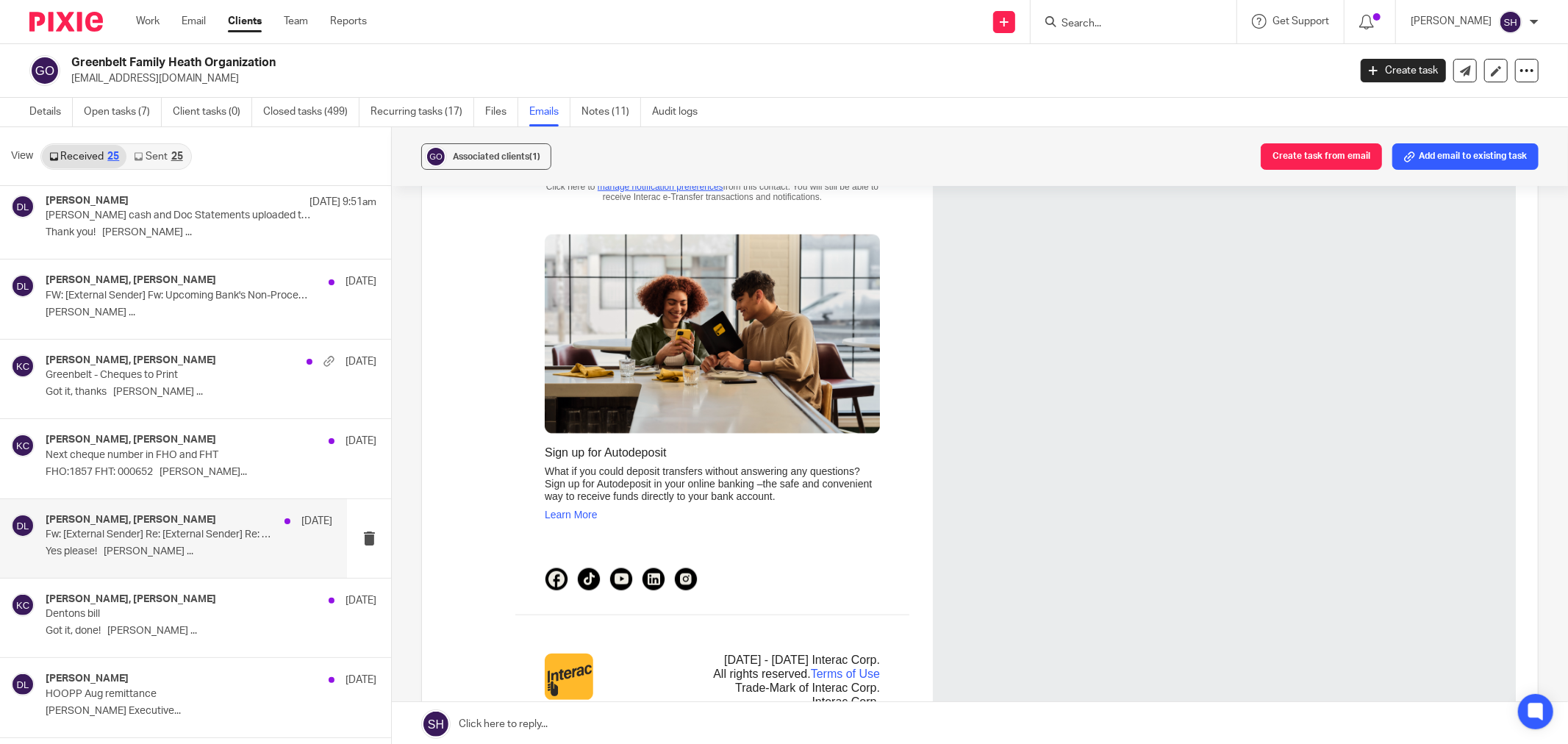
click at [232, 552] on p "Yes please! Danielle Lalande ..." at bounding box center [189, 551] width 287 height 13
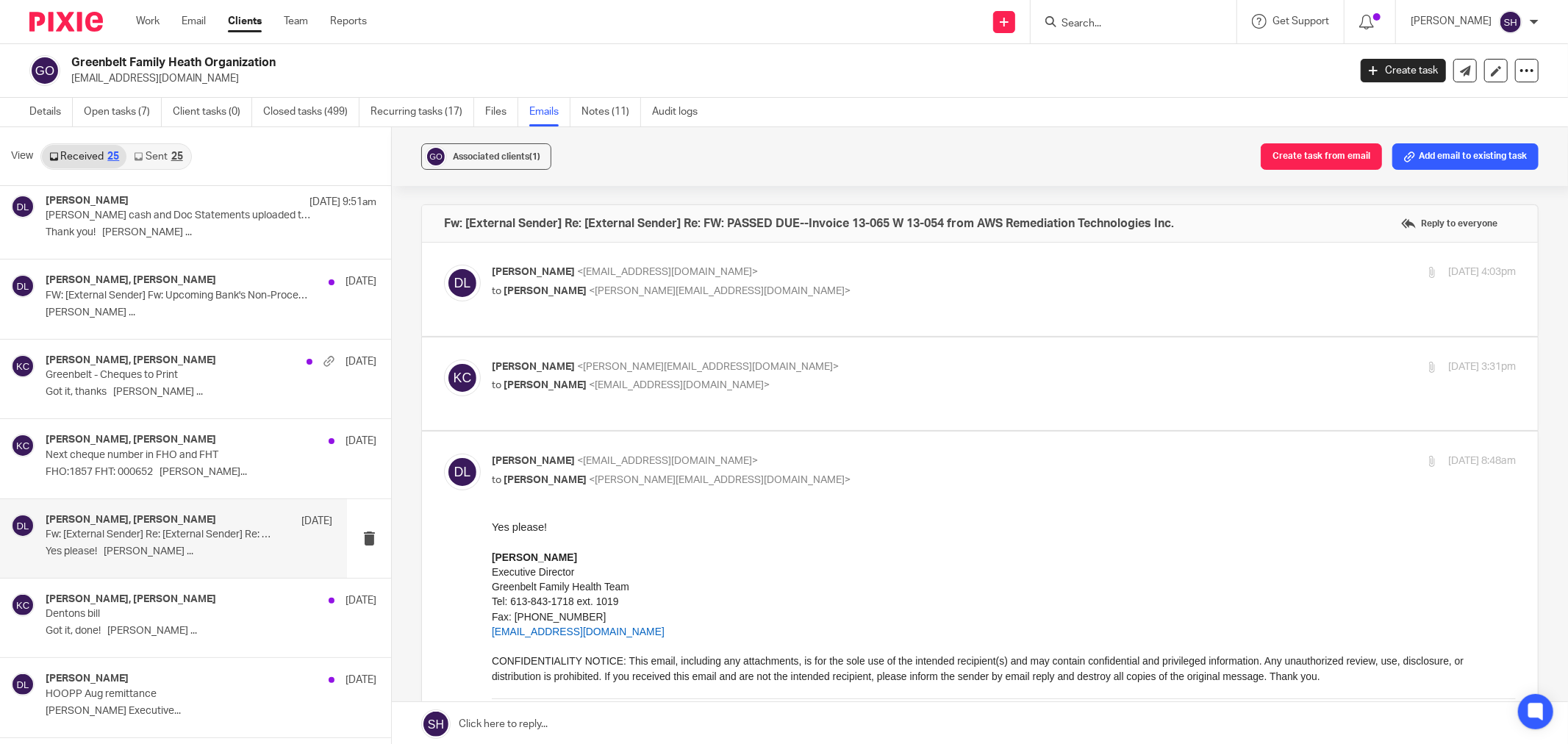
scroll to position [0, 0]
click at [884, 280] on div "Danielle Lalande <director@greenbeltfht.ca> to Katryna Coltess <katryna@plusadv…" at bounding box center [833, 281] width 683 height 34
checkbox input "true"
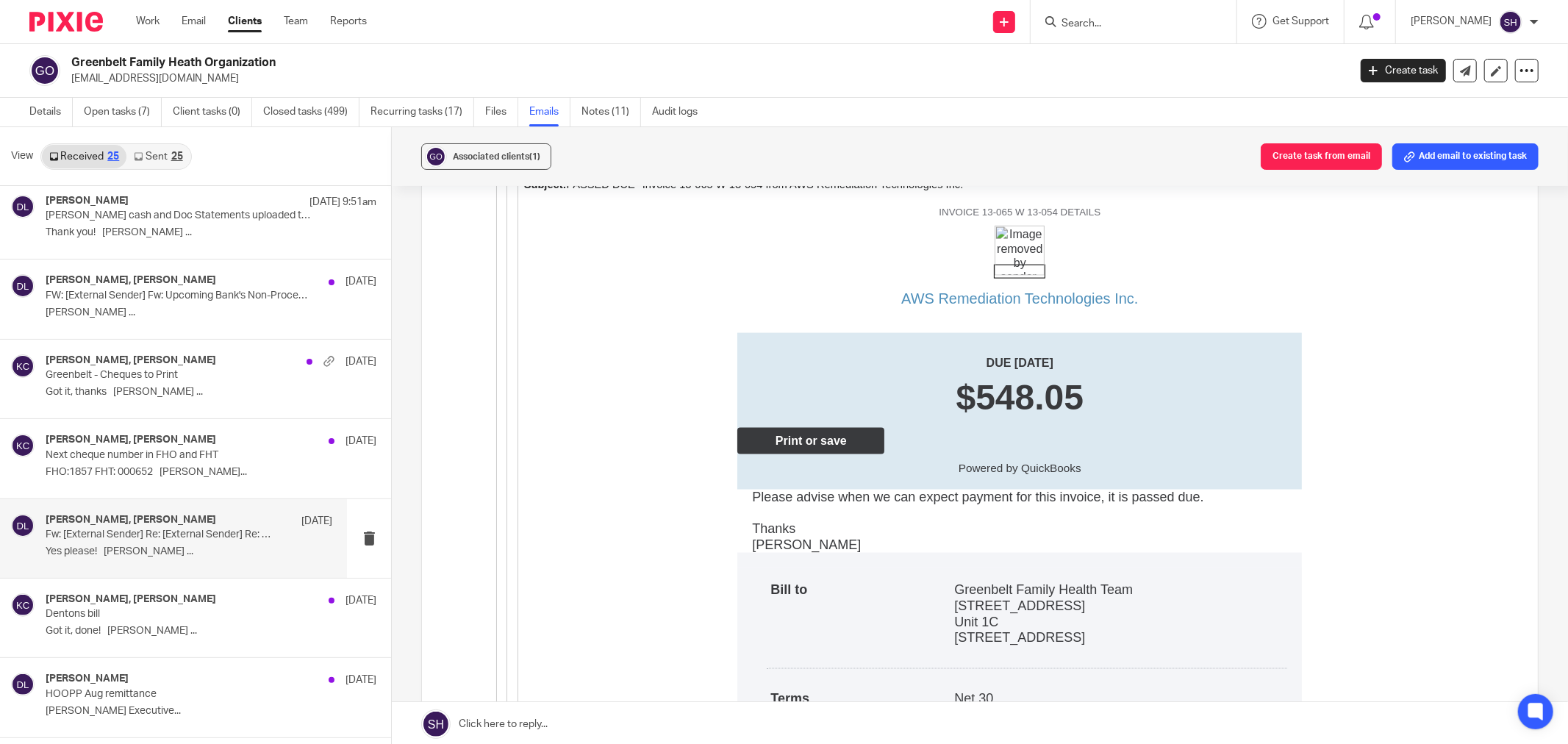
scroll to position [1796, 0]
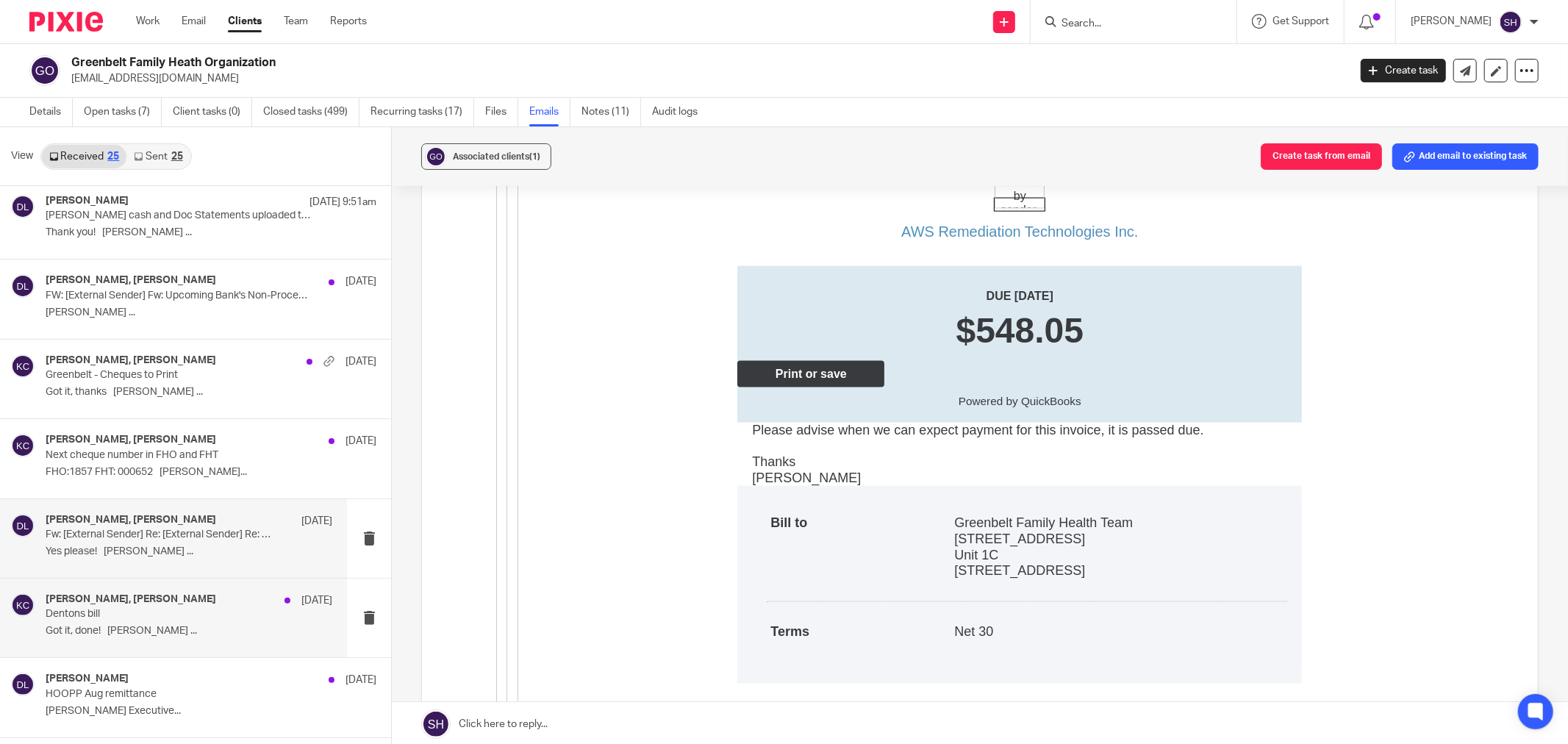
click at [221, 622] on div "Katryna Coltess, Danielle Lalande Sep 9 Dentons bill Got it, done! Danielle Lal…" at bounding box center [189, 618] width 287 height 49
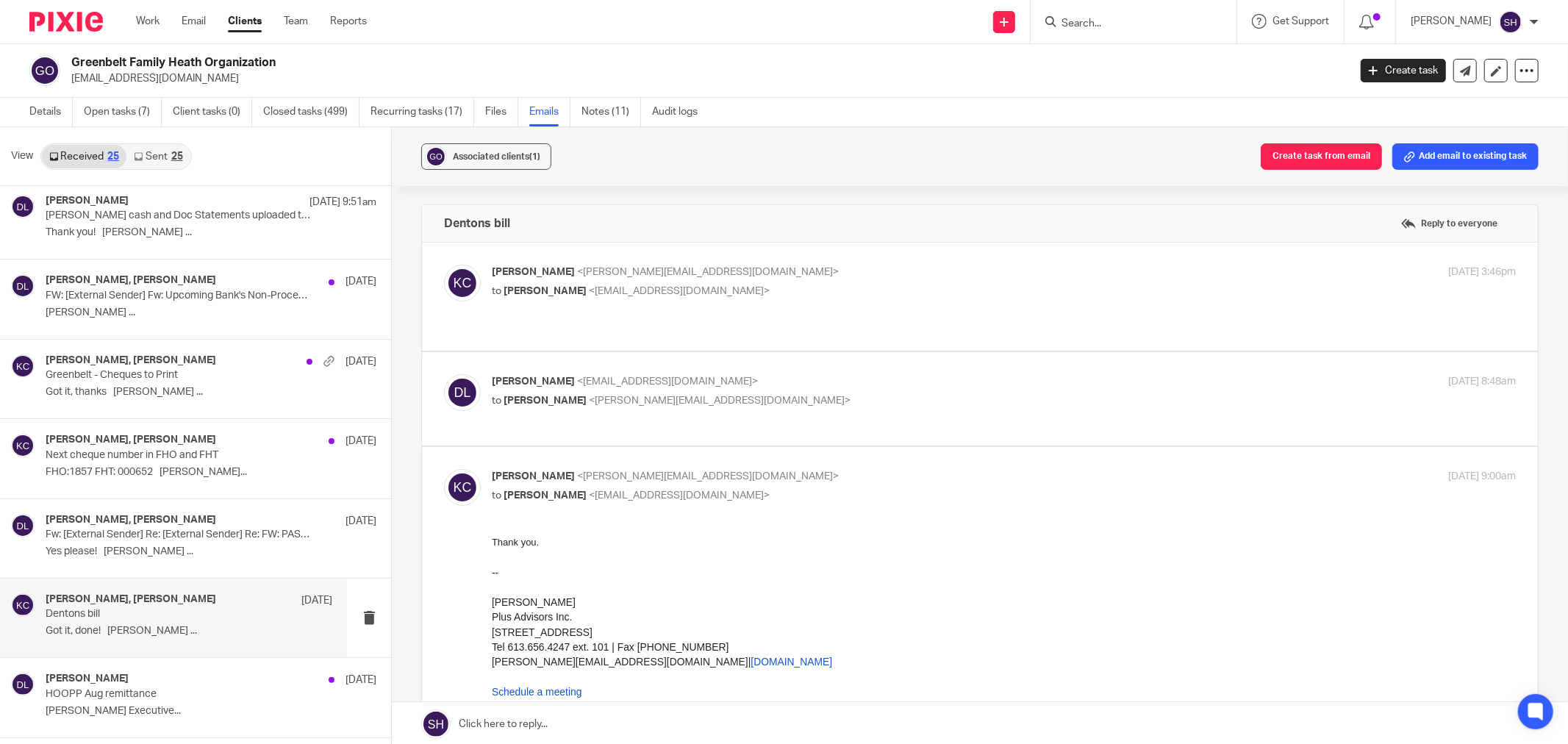
scroll to position [0, 0]
click at [765, 289] on p "to Danielle Lalande <director@greenbeltfht.ca>" at bounding box center [833, 291] width 683 height 16
checkbox input "true"
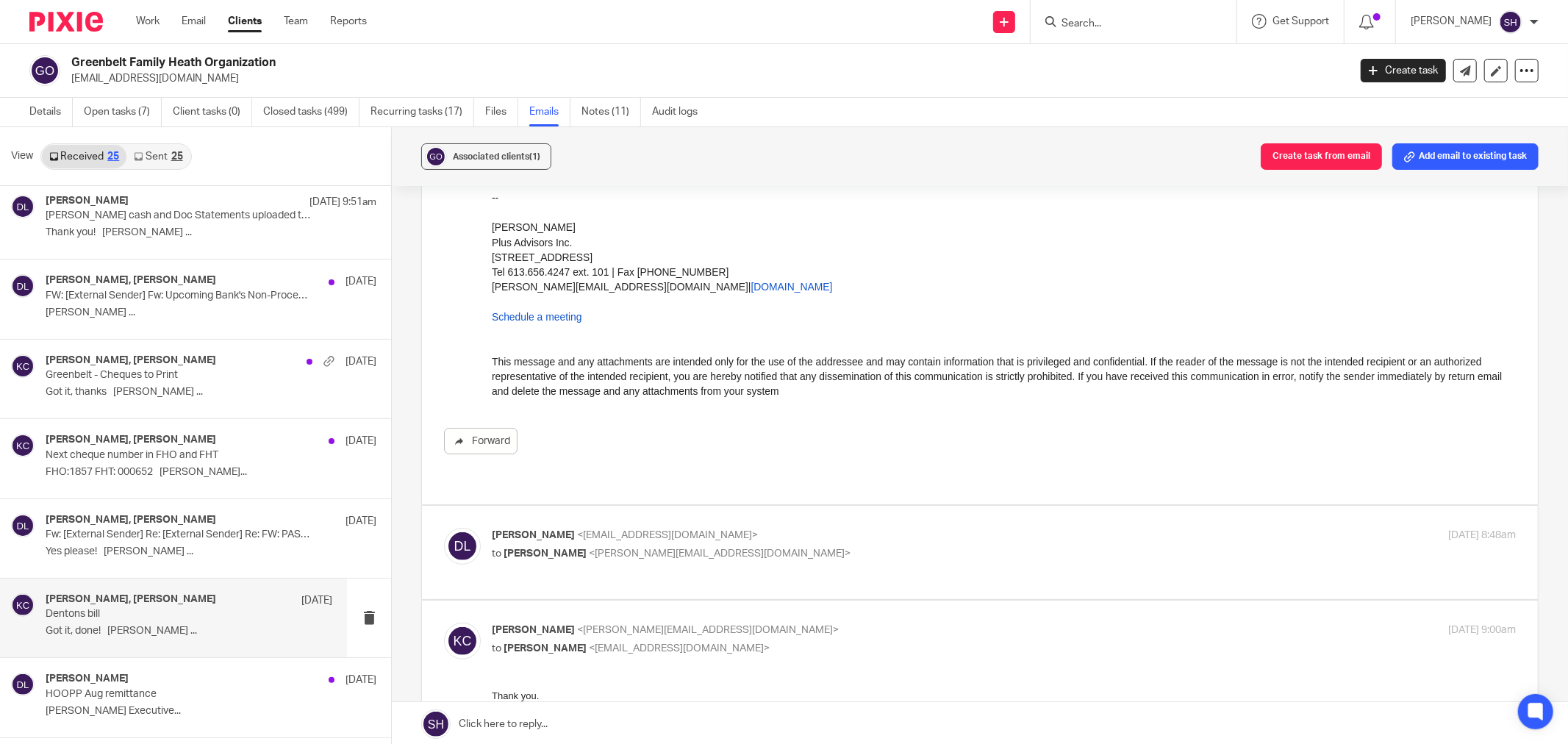
scroll to position [326, 0]
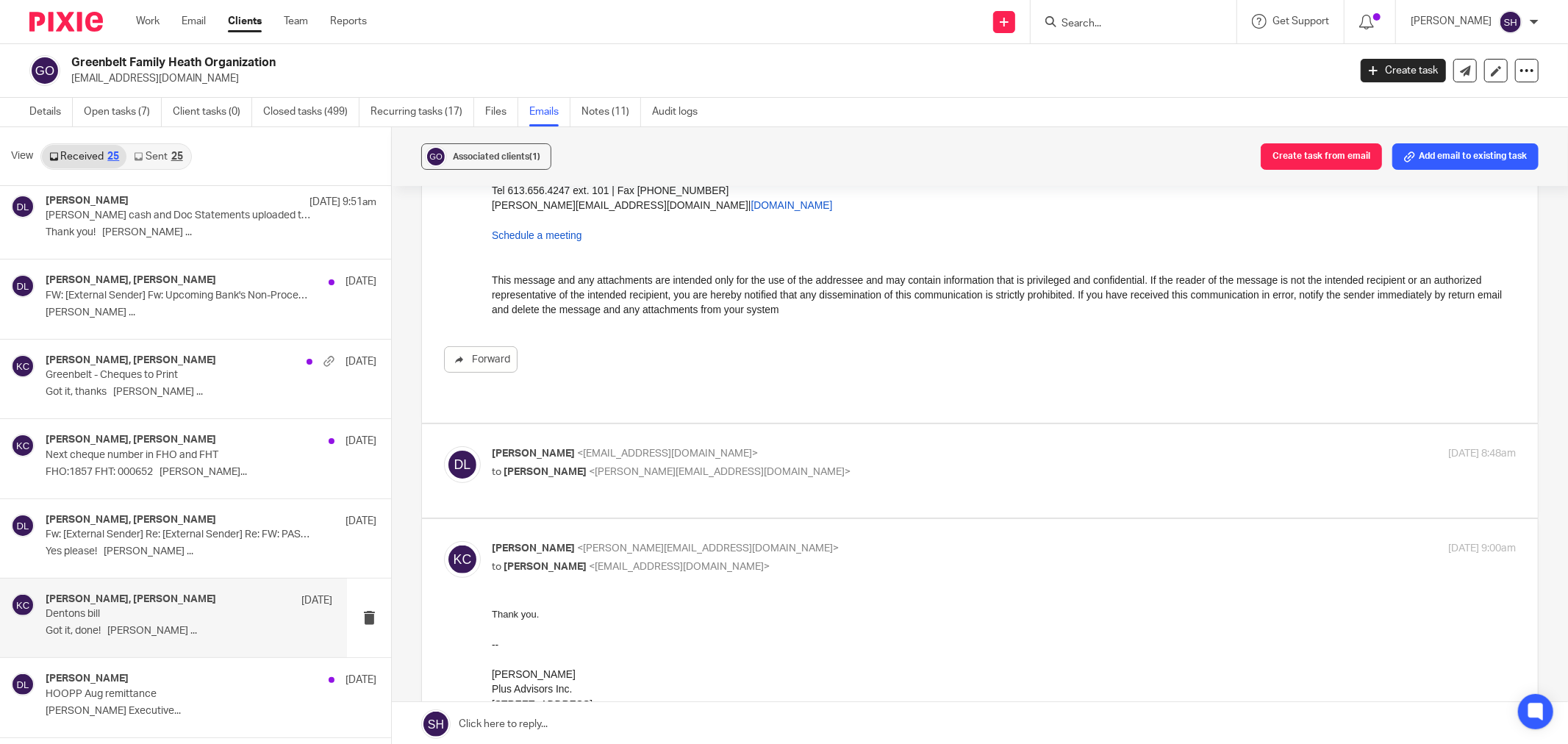
click at [840, 446] on p "Danielle Lalande <director@greenbeltfht.ca>" at bounding box center [833, 454] width 683 height 16
checkbox input "true"
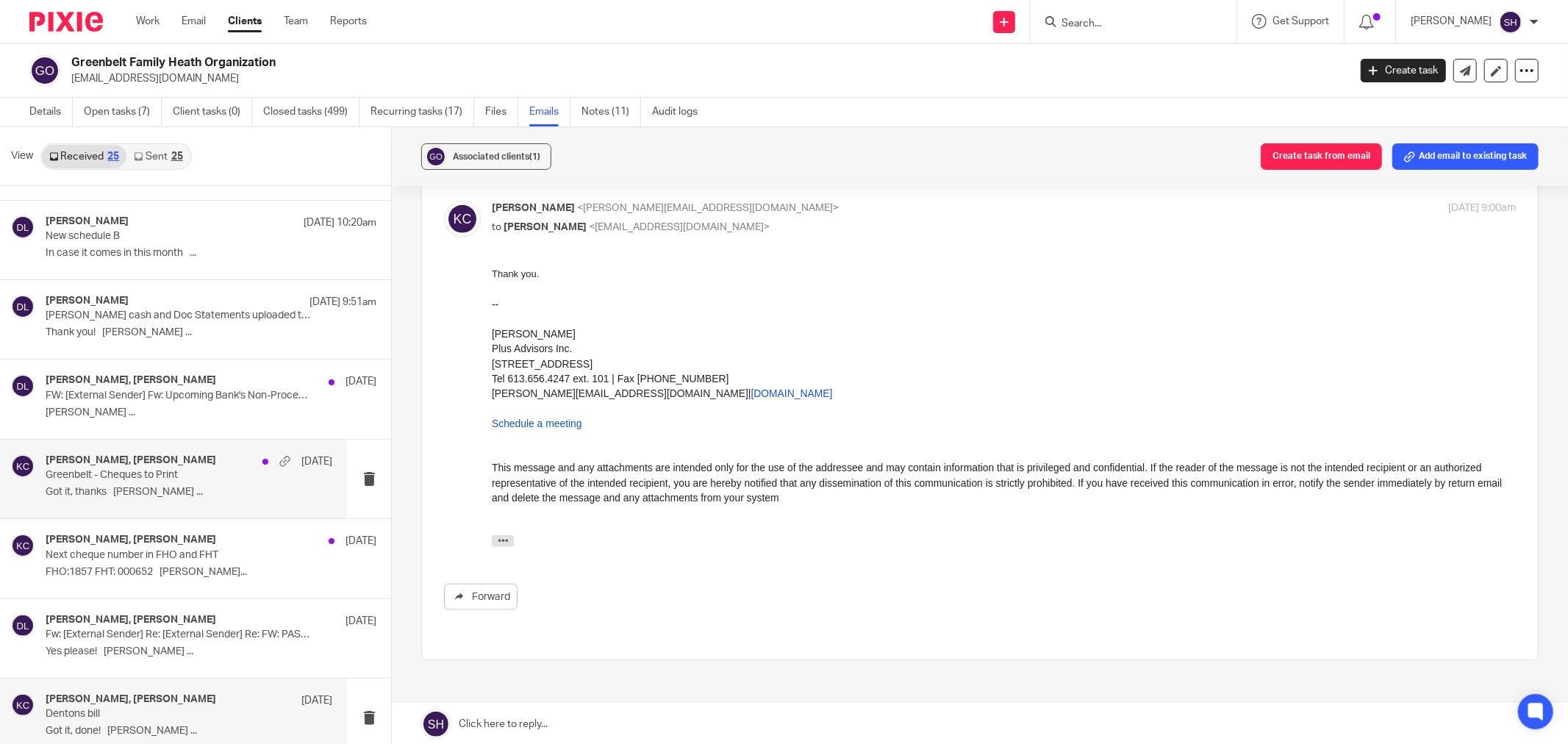
scroll to position [0, 0]
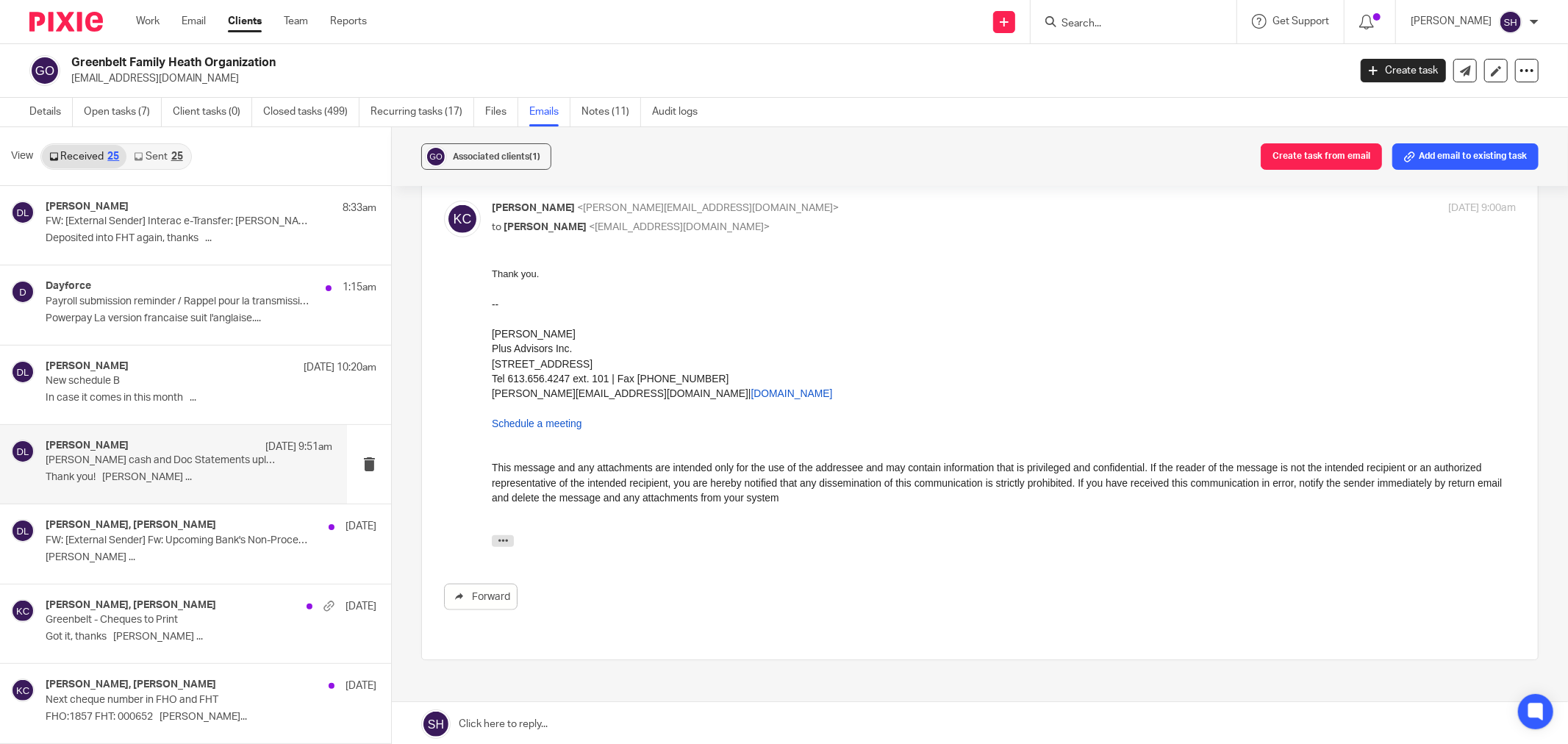
click at [254, 478] on p "Thank you! Danielle Lalande ..." at bounding box center [189, 477] width 287 height 13
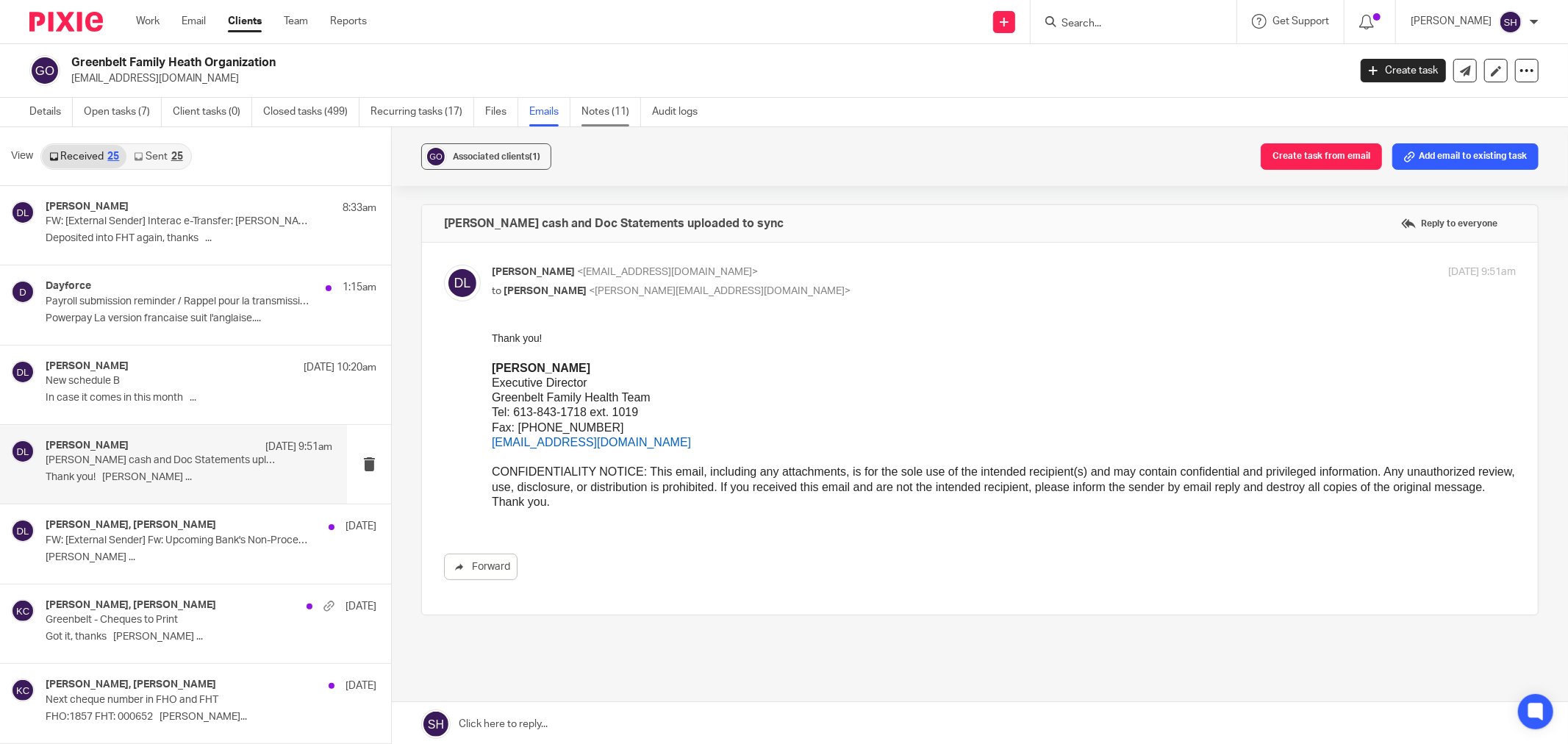
click at [605, 111] on link "Notes (11)" at bounding box center [611, 112] width 60 height 28
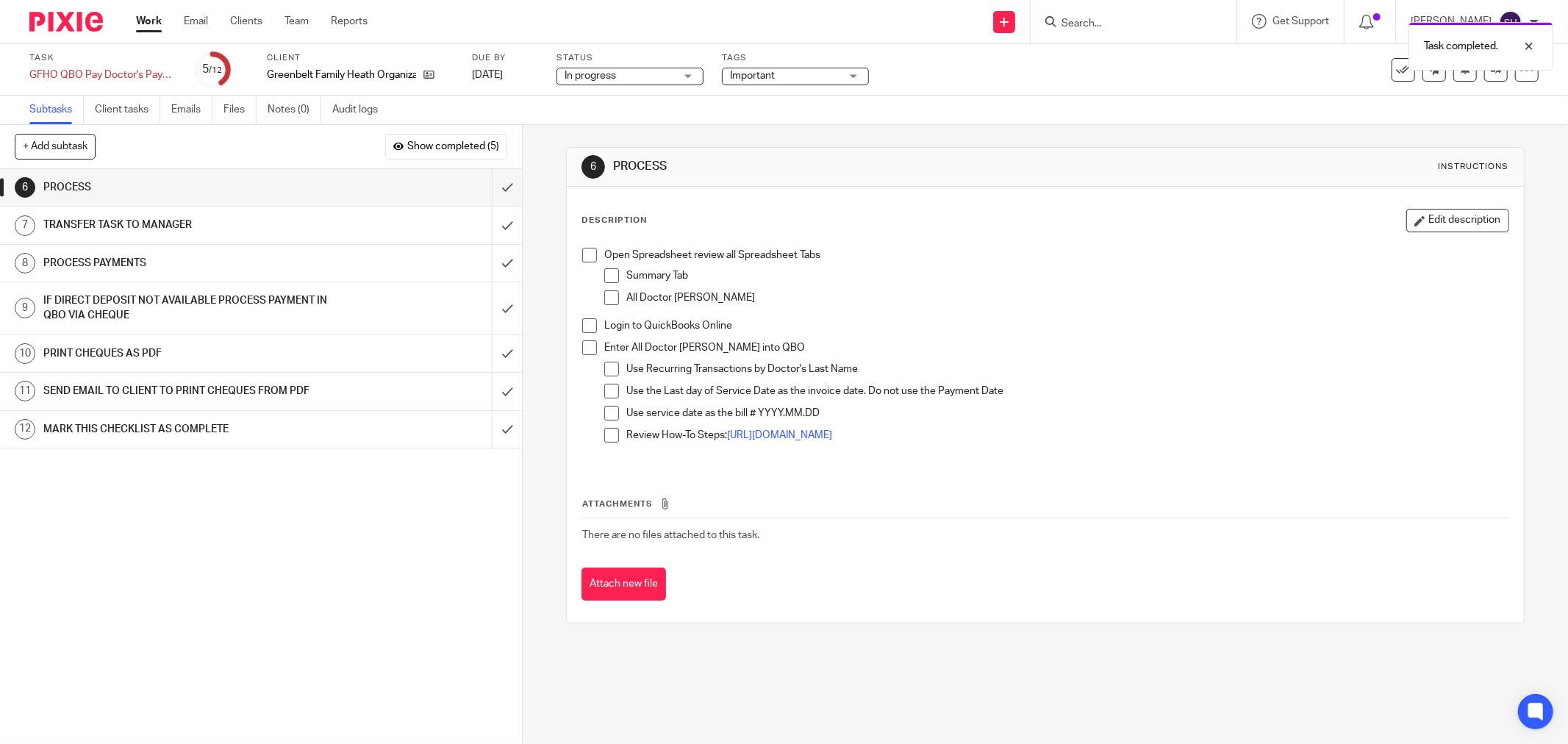
click at [587, 255] on span at bounding box center [590, 255] width 15 height 15
click at [610, 274] on span at bounding box center [612, 275] width 15 height 15
click at [607, 296] on span at bounding box center [612, 298] width 15 height 15
click at [582, 324] on span at bounding box center [590, 325] width 15 height 15
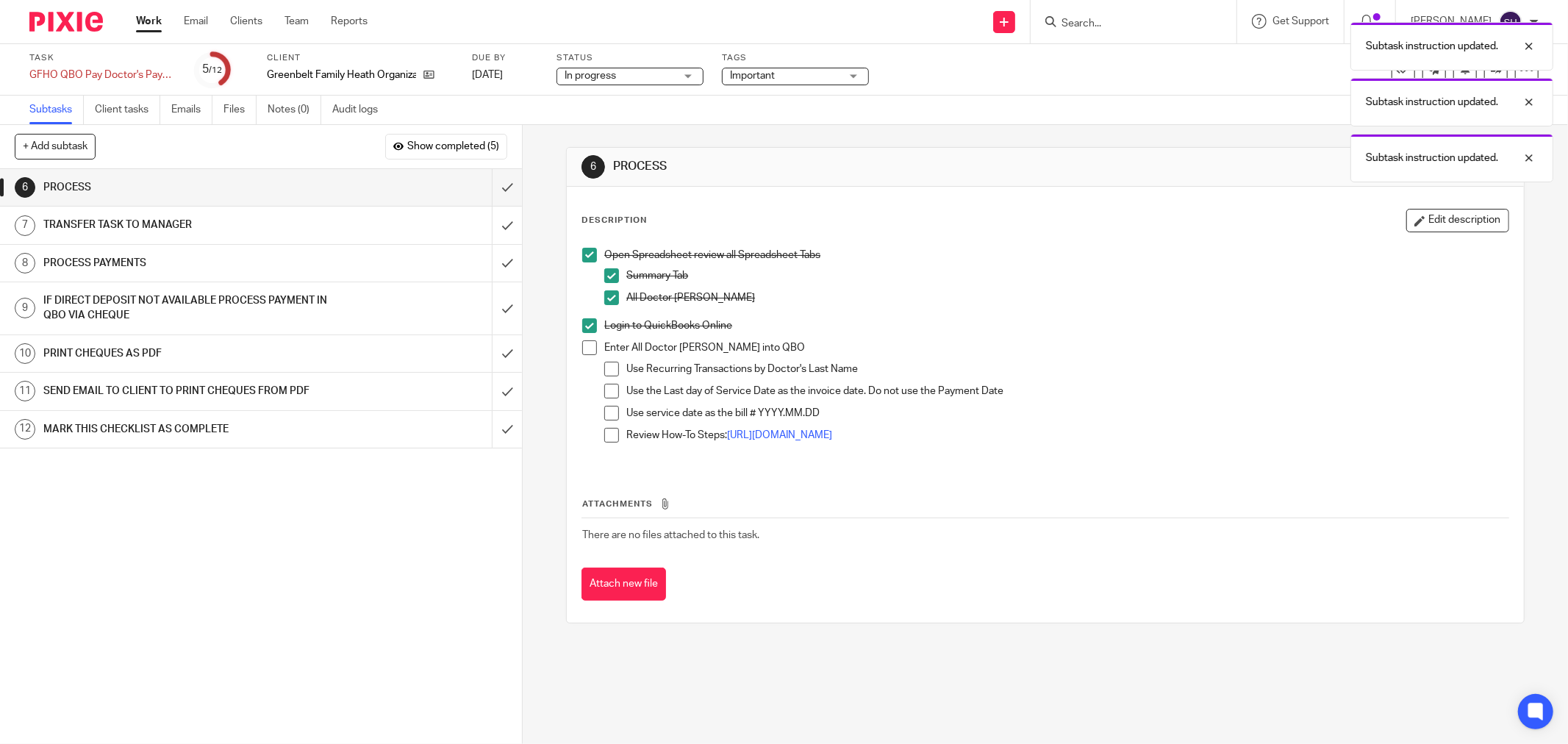
click at [587, 346] on span at bounding box center [590, 348] width 15 height 15
click at [611, 370] on span at bounding box center [612, 369] width 15 height 15
click at [607, 394] on span at bounding box center [612, 391] width 15 height 15
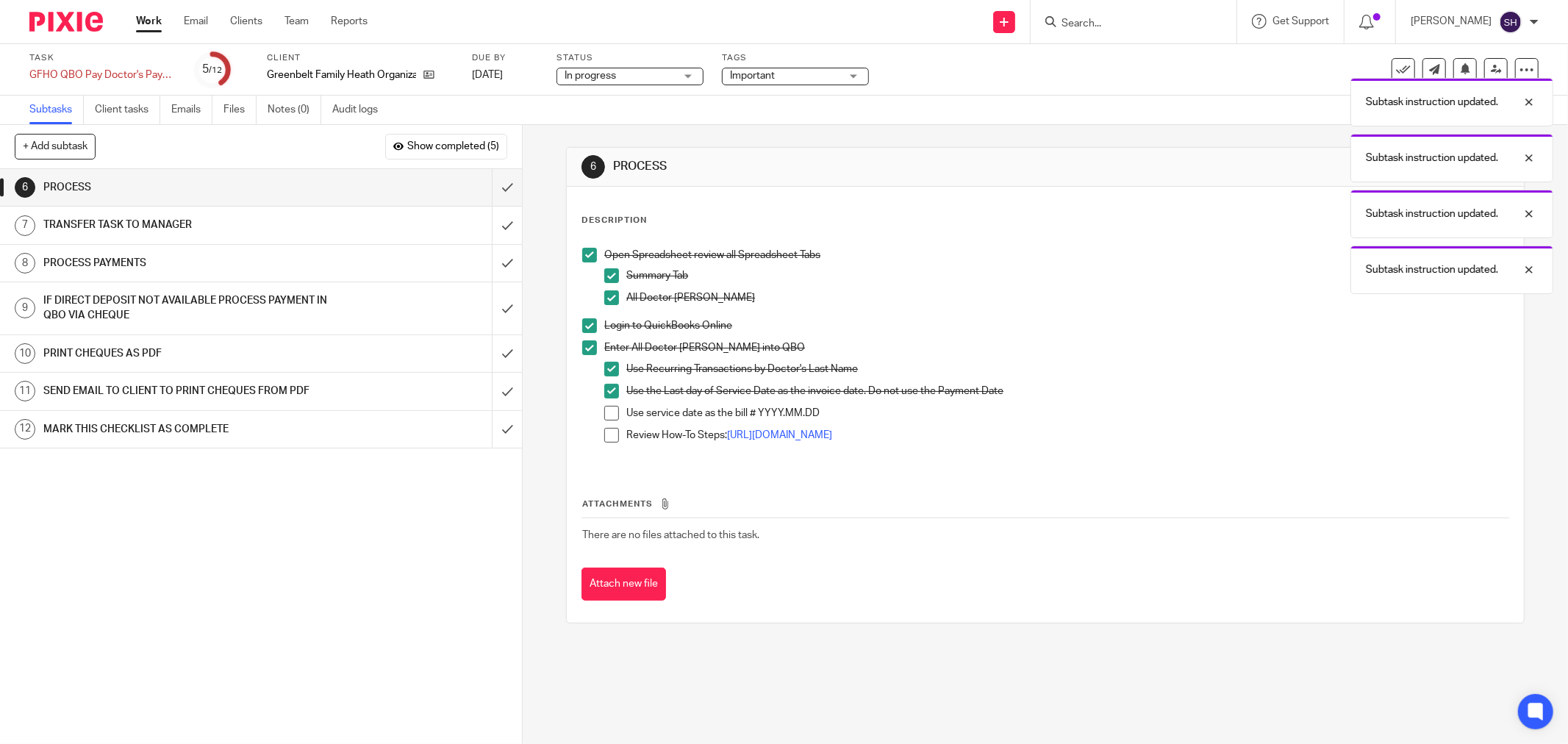
click at [607, 410] on span at bounding box center [612, 413] width 15 height 15
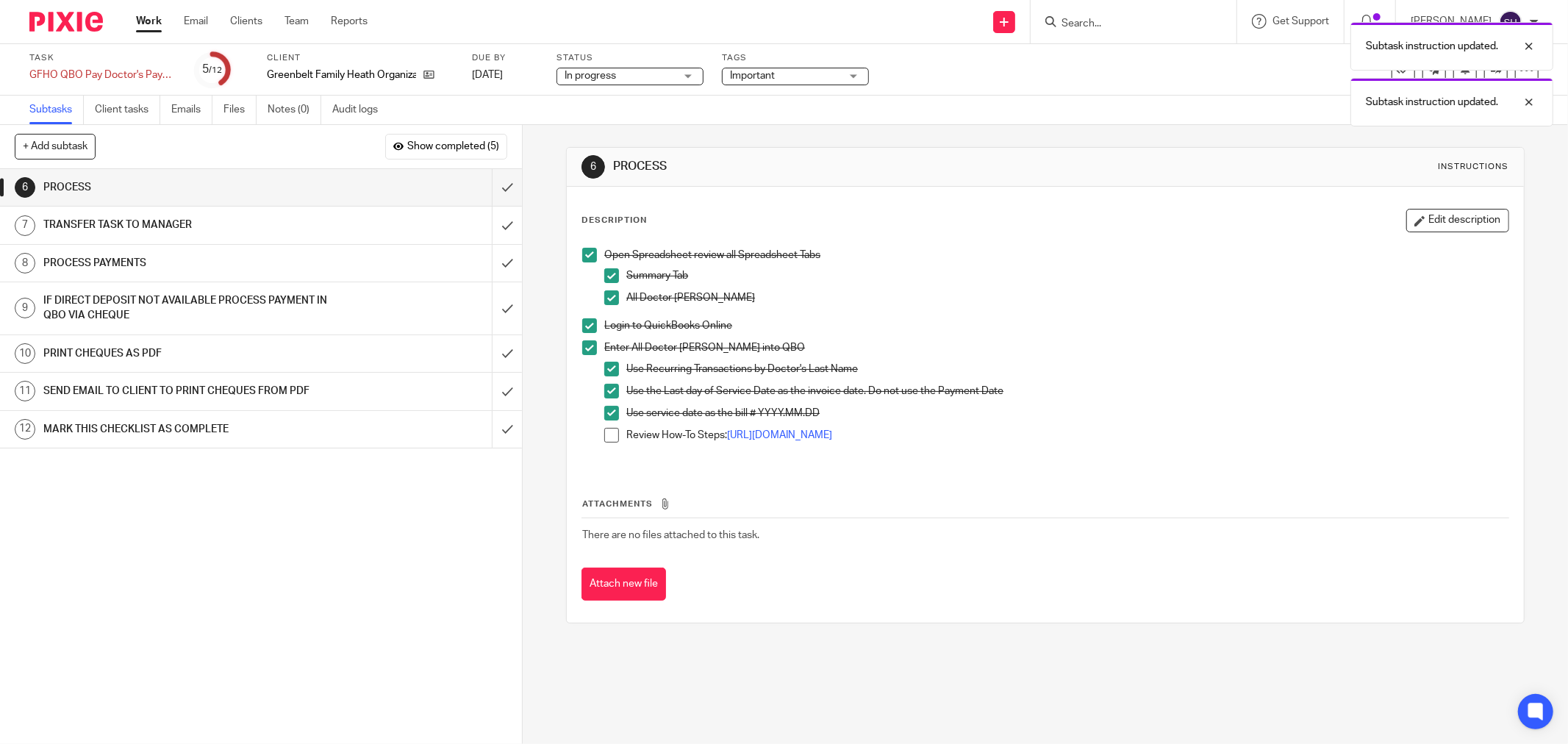
click at [605, 435] on span at bounding box center [612, 435] width 15 height 15
click at [485, 184] on input "submit" at bounding box center [260, 187] width 522 height 37
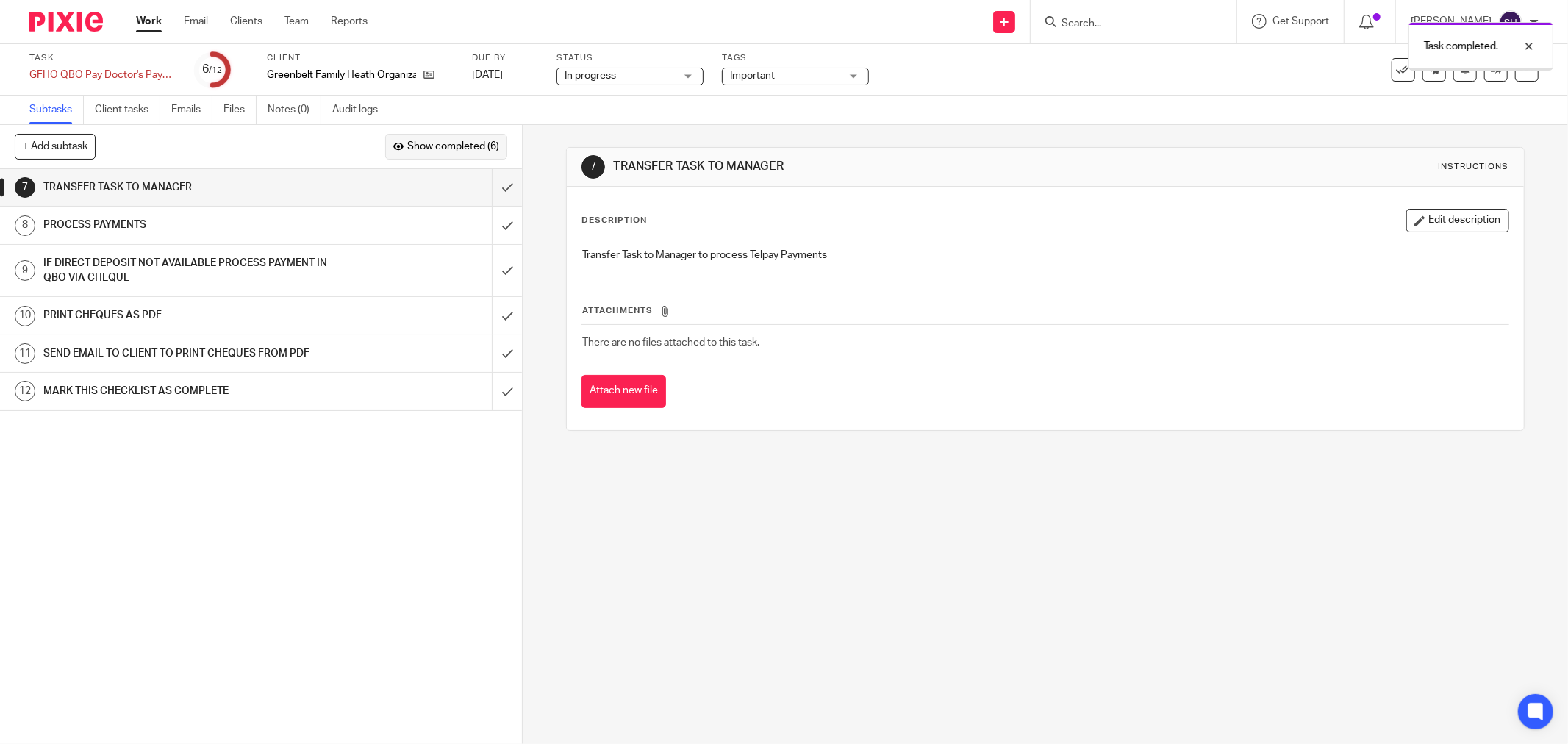
click at [489, 145] on span "Show completed (6)" at bounding box center [453, 147] width 92 height 12
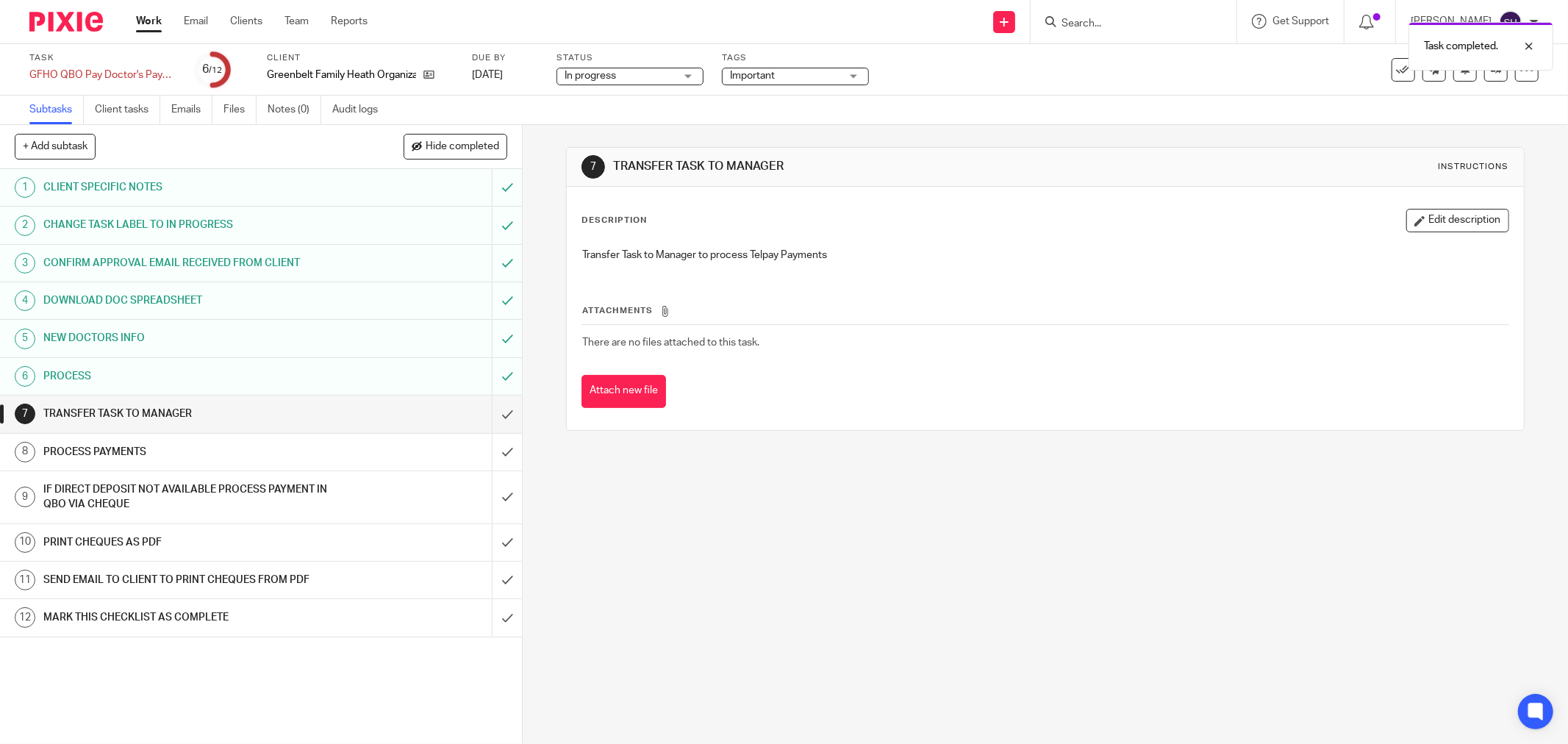
click at [372, 369] on div "PROCESS" at bounding box center [260, 376] width 434 height 22
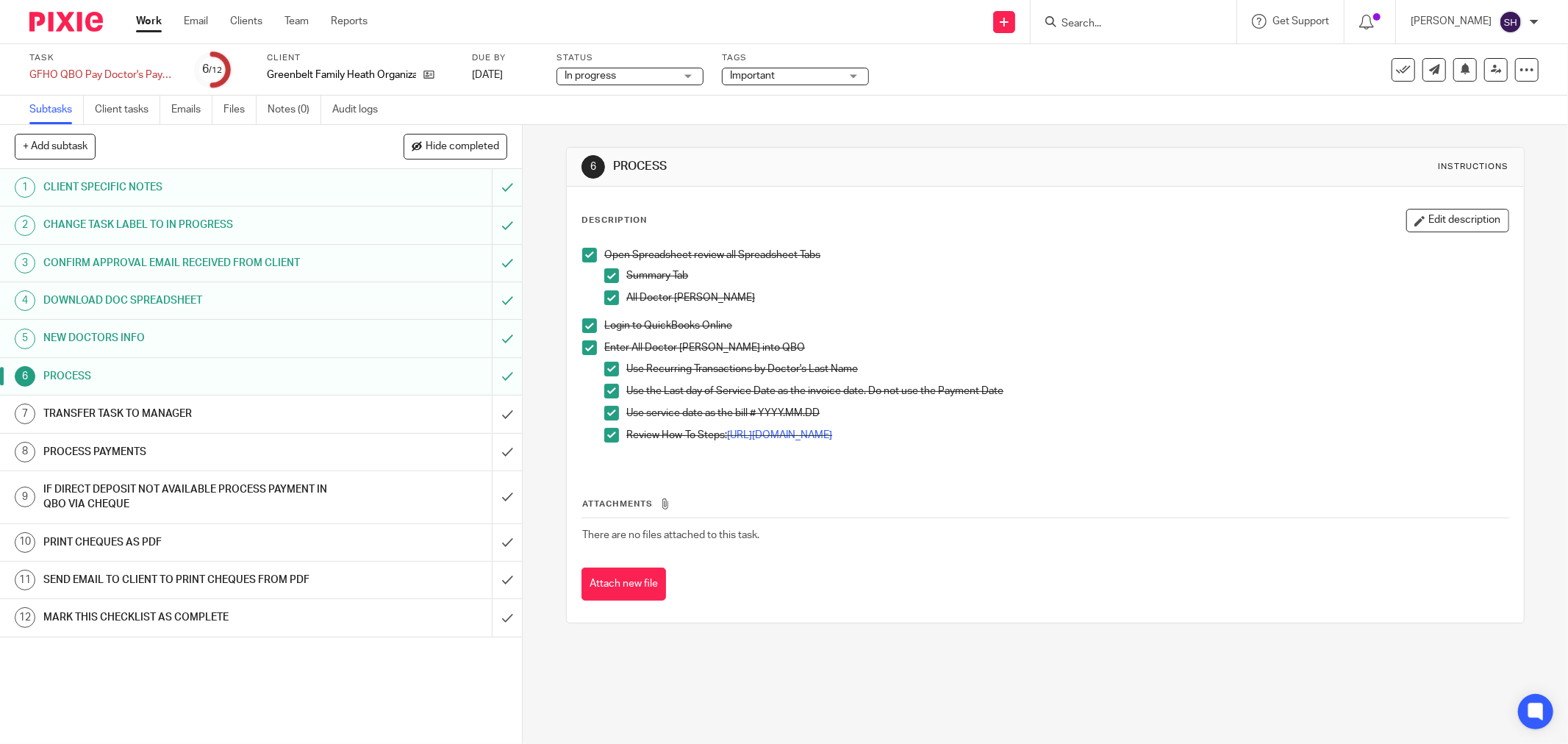
click at [439, 145] on span "Hide completed" at bounding box center [462, 147] width 73 height 12
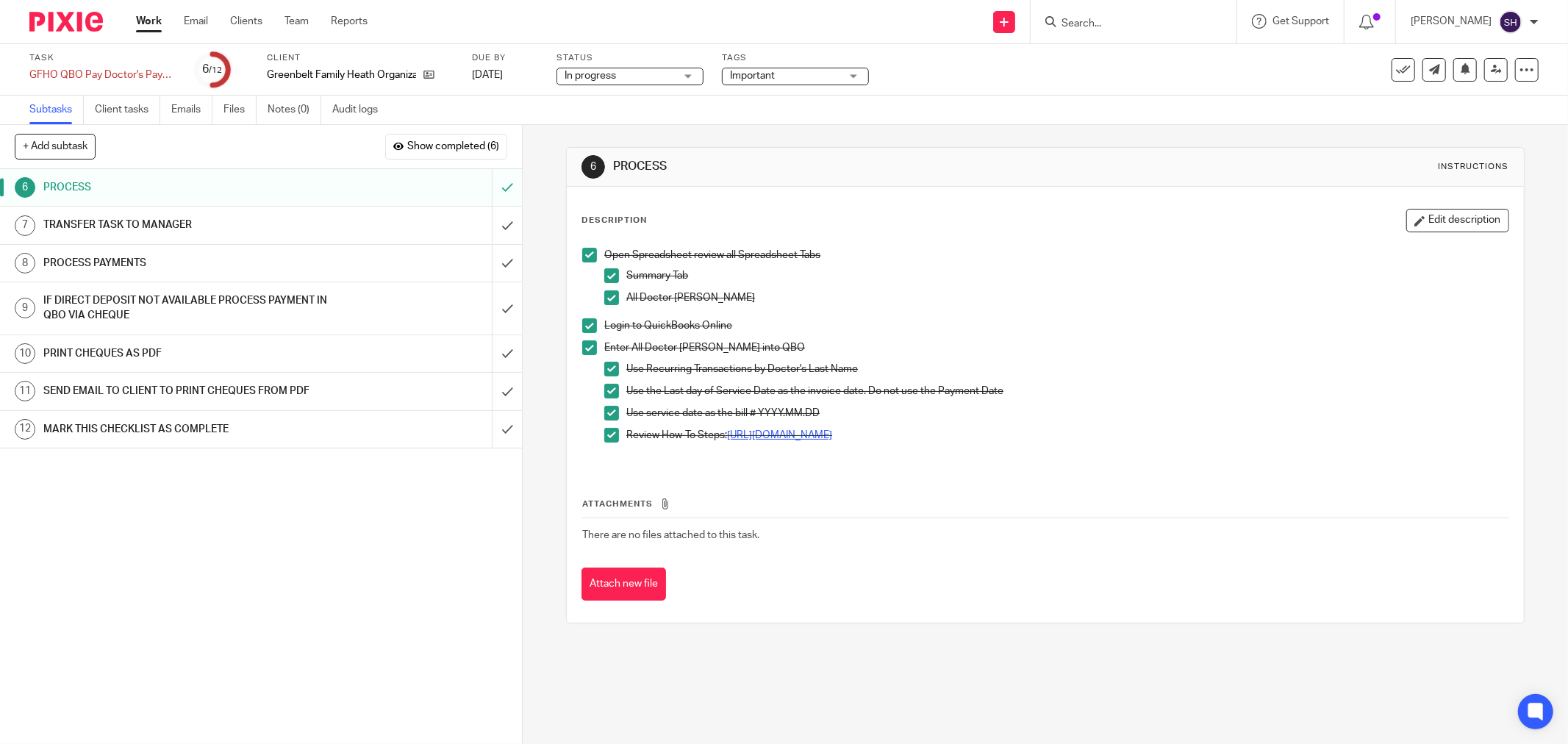
click at [832, 436] on link "[URL][DOMAIN_NAME]" at bounding box center [779, 435] width 105 height 10
